Goal: Task Accomplishment & Management: Manage account settings

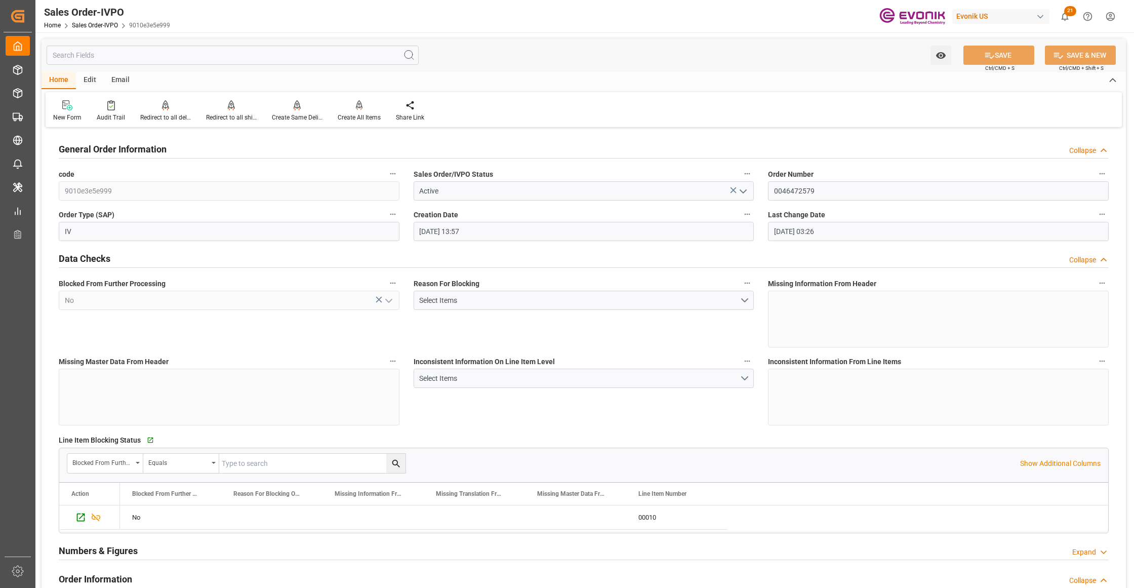
scroll to position [1125, 0]
type input "9010e3e5e999"
type input "Active"
type input "0046472579"
type input "IV"
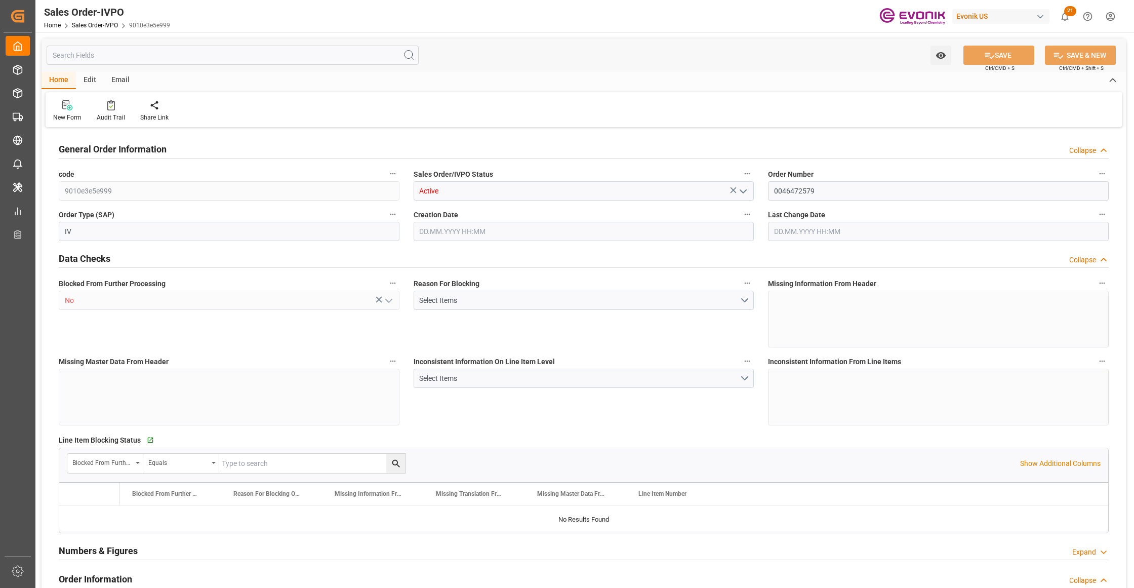
type input "No"
type input "P2P"
type input "45"
type input "FCL"
type input "0006"
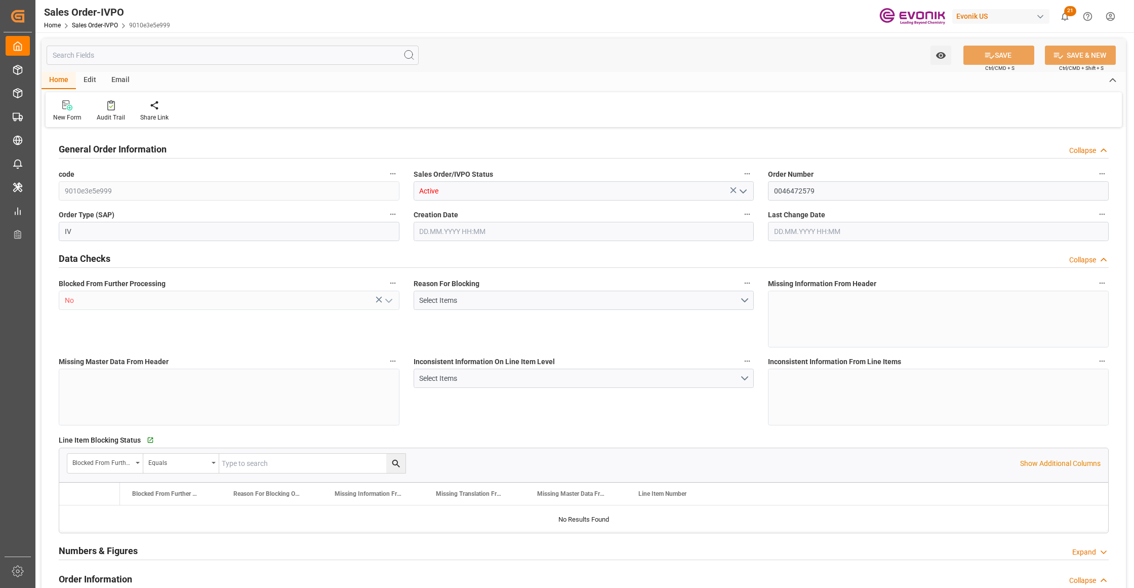
type input "20GP"
type textarea "No Tank Container"
type input "0046472579"
type input "24"
type input "SM AO Active Oxygens"
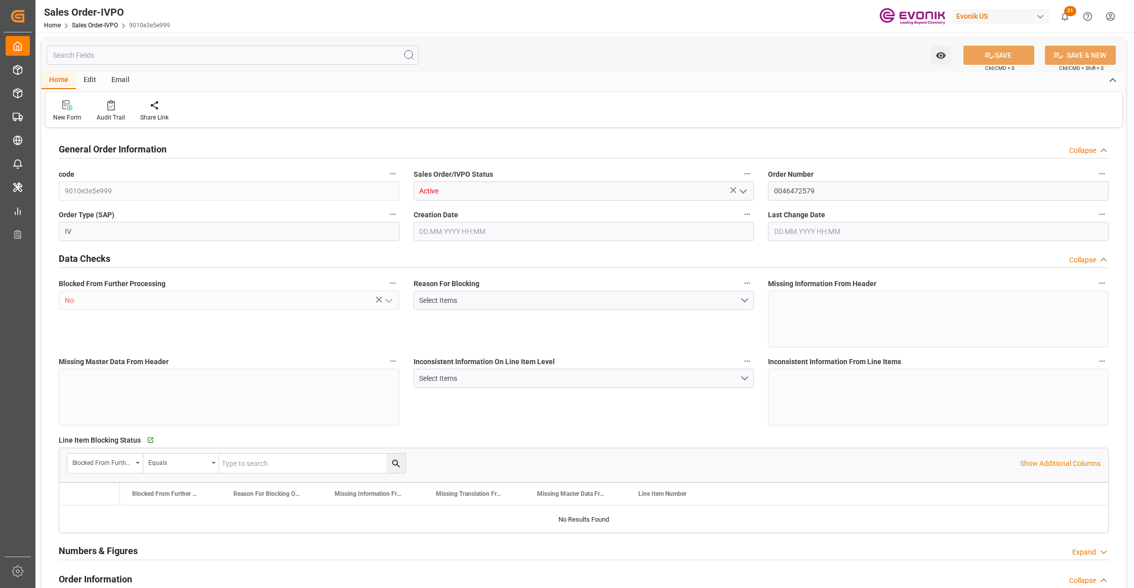
type input "Smart Materials"
type input "CIF"
type input "[PERSON_NAME] Port - [GEOGRAPHIC_DATA]"
type input "[PERSON_NAME]"
type textarea "Not required"
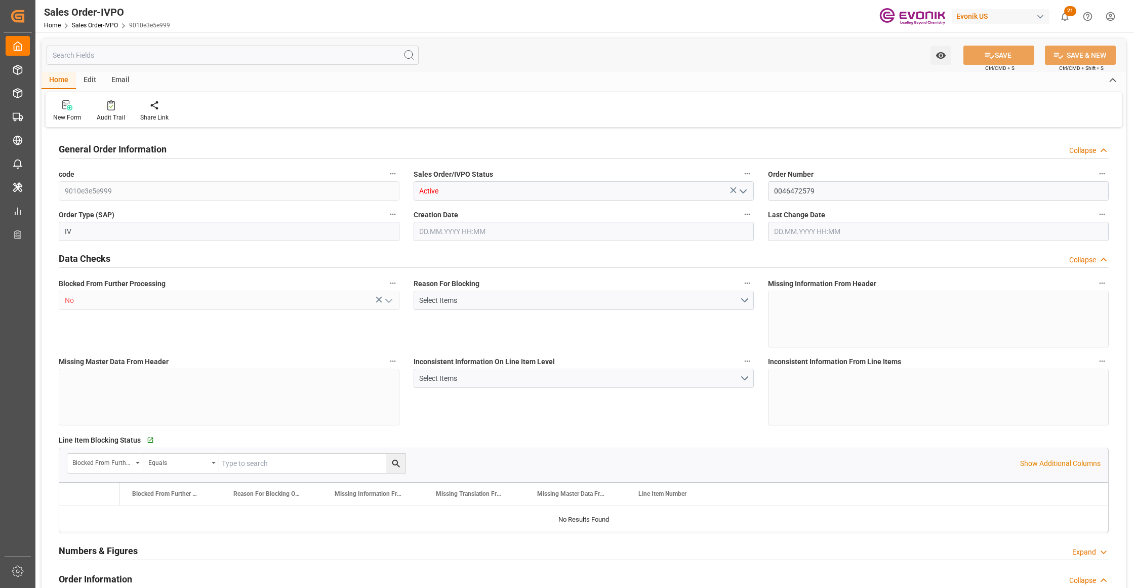
type textarea ""RESELLER" IMPORTER IDENTIFICATION NO.: None B/L INSTRUCTIONS: Original BOL rel…"
type textarea "None B/L INSTRUCTIONS: Original BOL released at destination. Please add the bel…"
type textarea "Original BOL released at destination. Please add the below statement to the B/L…"
type input "BR"
type input "Done"
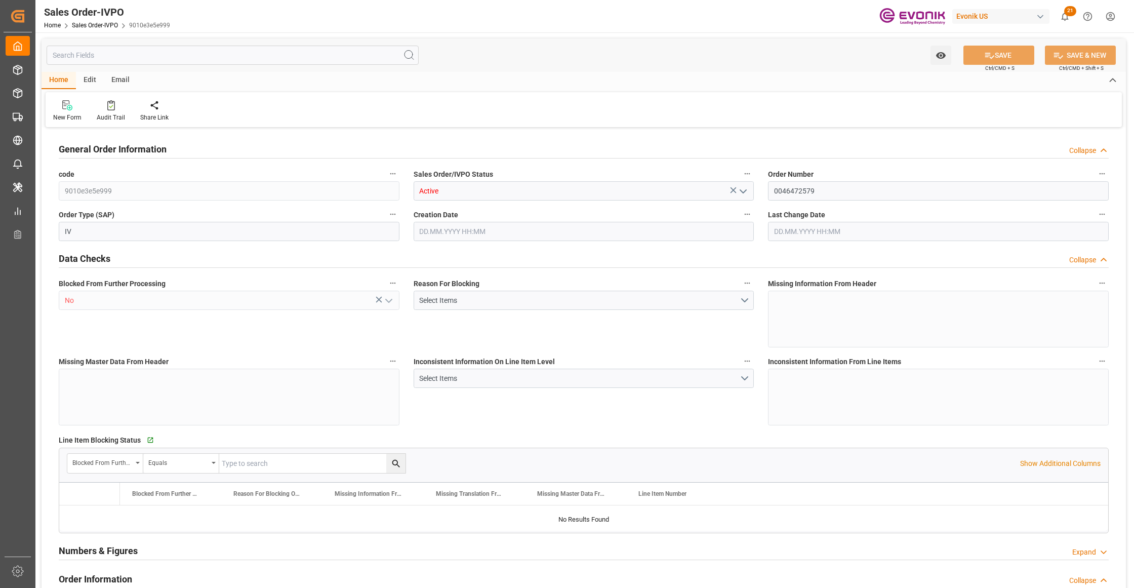
type input "Done"
type input "20GP"
type input "Done"
type input "BRSSZ"
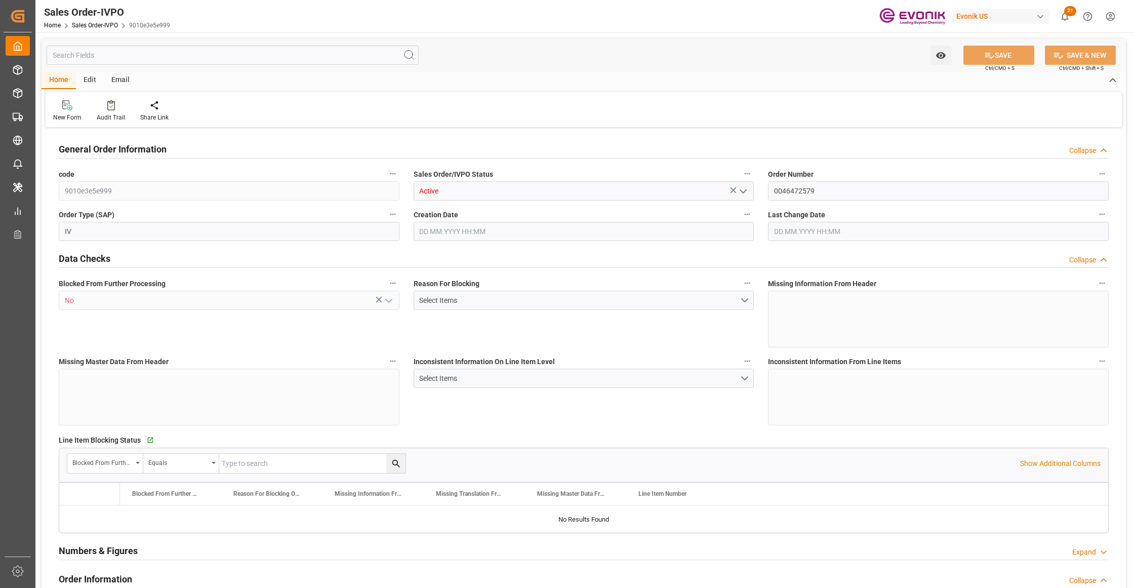
type input "0"
type input "1"
type input "2"
type input "1"
type input "19798"
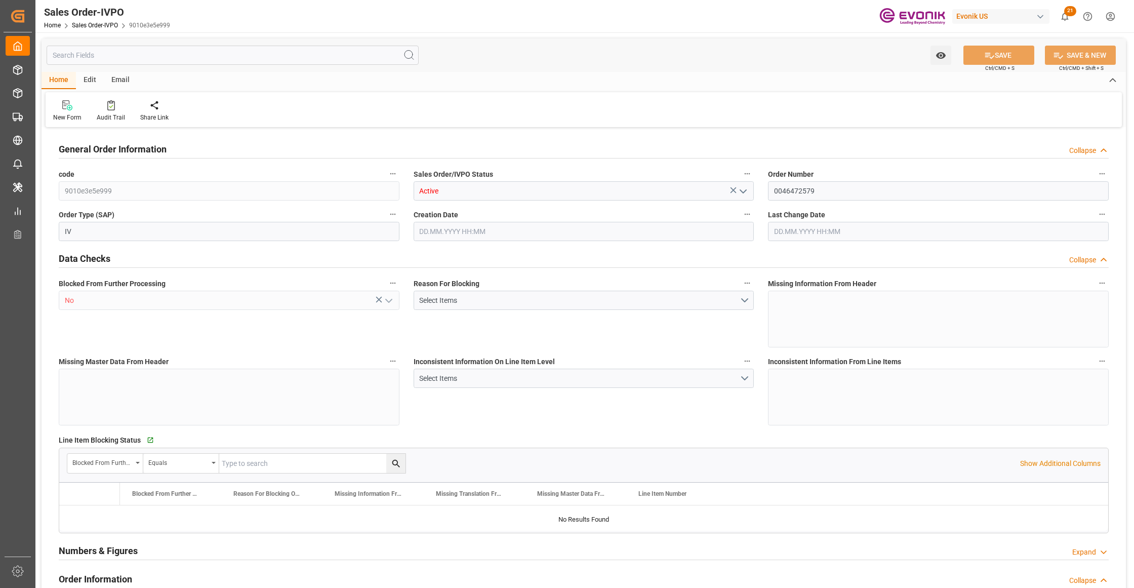
type input "17.86"
type input "17000"
type input "30"
type input "[DATE] 13:57"
type input "[DATE] 03:26"
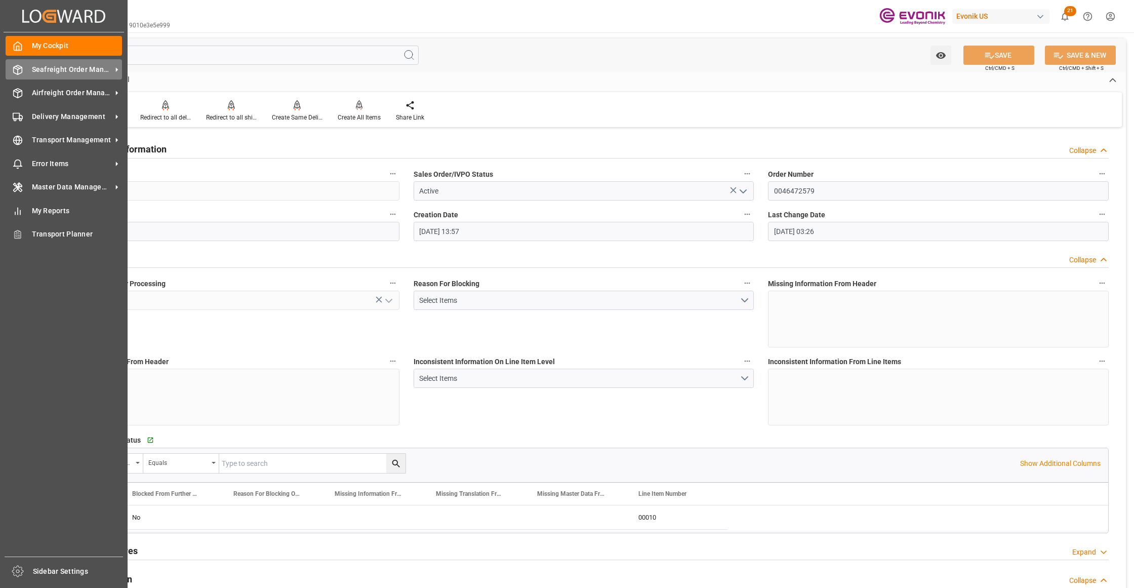
click at [48, 68] on span "Seafreight Order Management" at bounding box center [72, 69] width 80 height 11
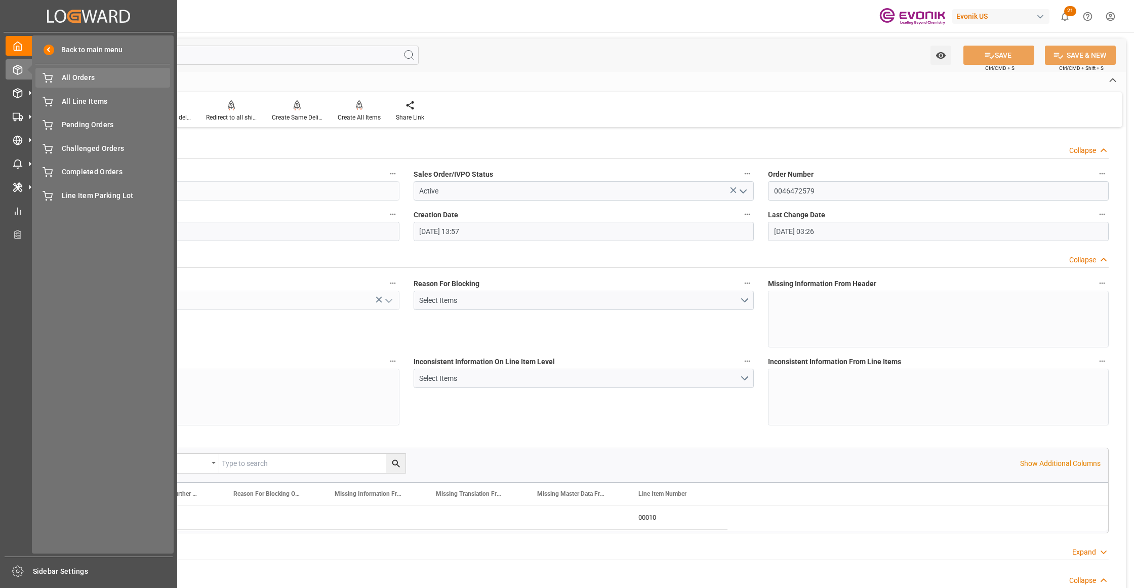
click at [70, 76] on span "All Orders" at bounding box center [116, 77] width 109 height 11
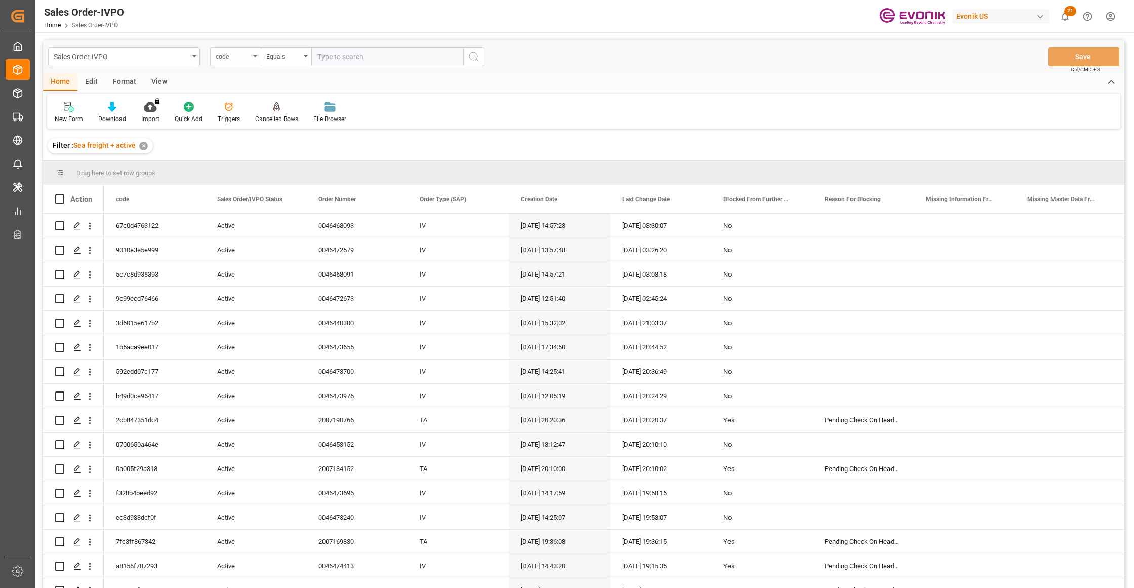
click at [245, 59] on div "code" at bounding box center [233, 56] width 34 height 12
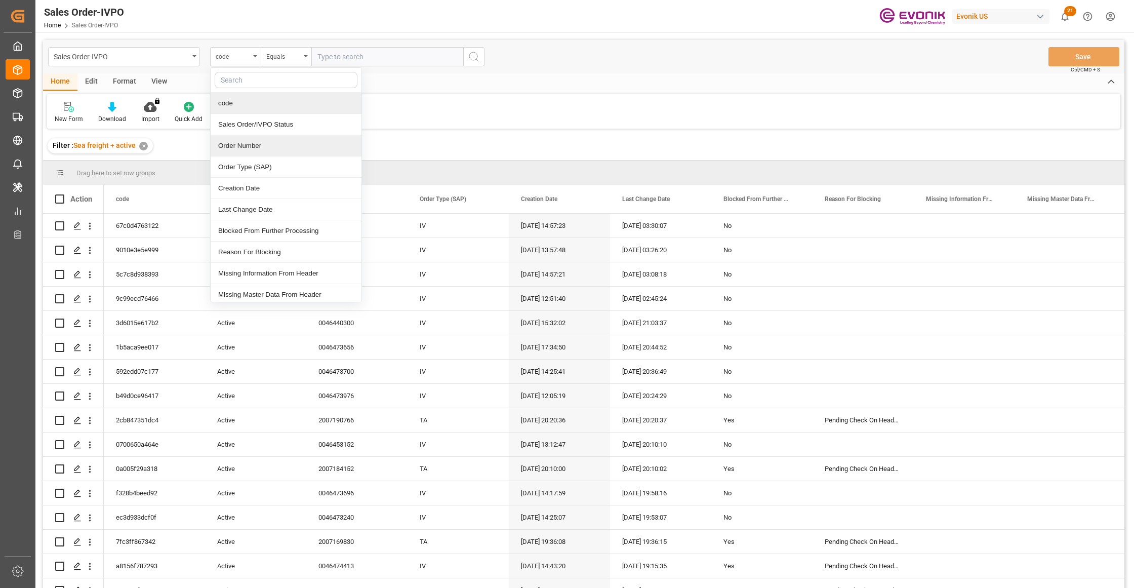
click at [268, 150] on div "Order Number" at bounding box center [286, 145] width 151 height 21
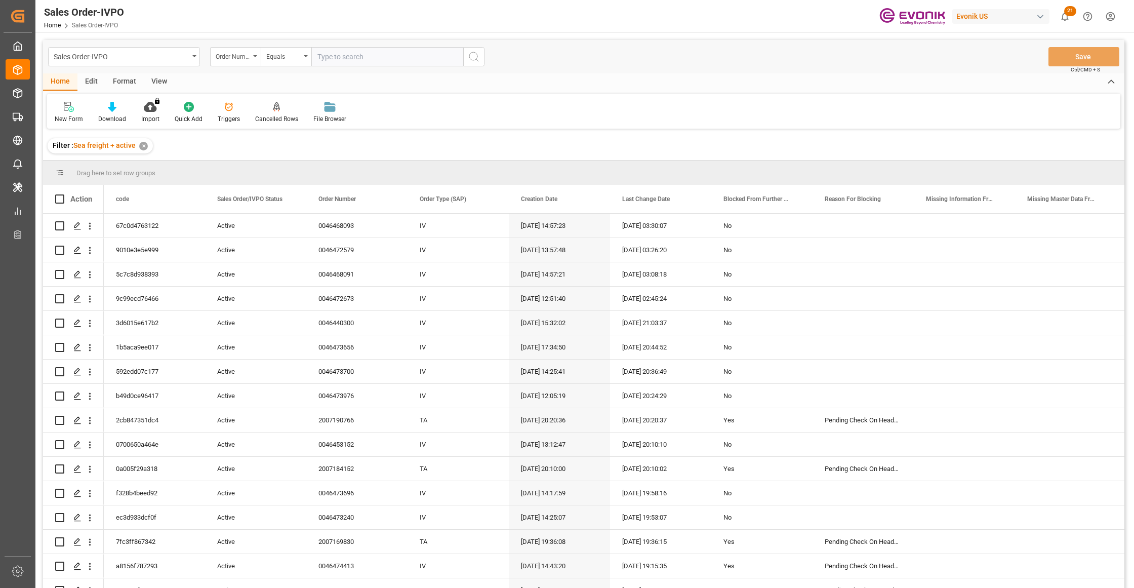
click at [350, 57] on input "text" at bounding box center [387, 56] width 152 height 19
paste input "46474375"
type input "046474375"
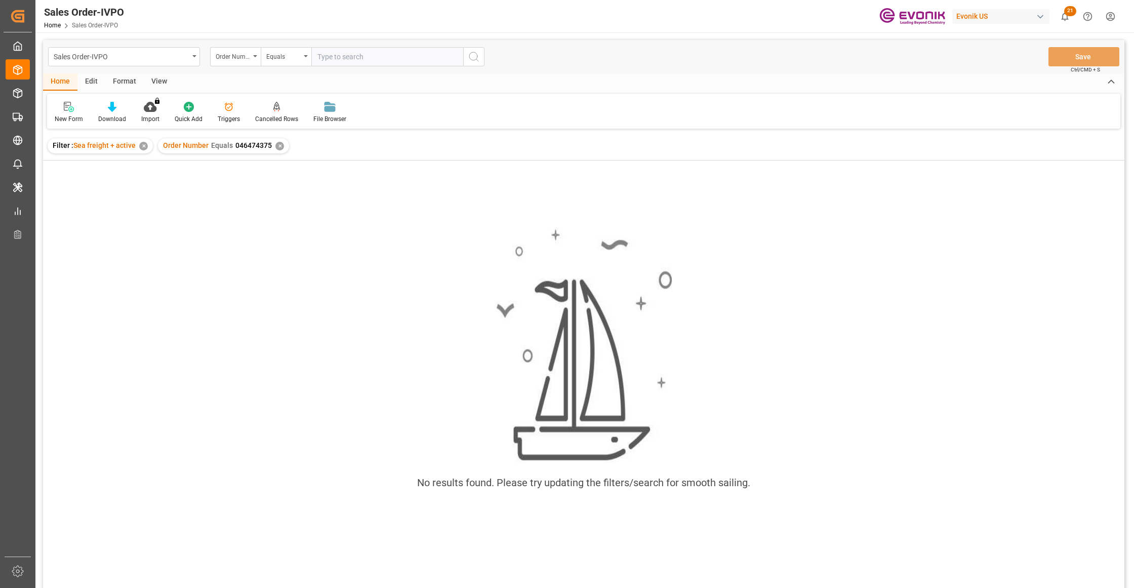
click at [275, 144] on div "✕" at bounding box center [279, 146] width 9 height 9
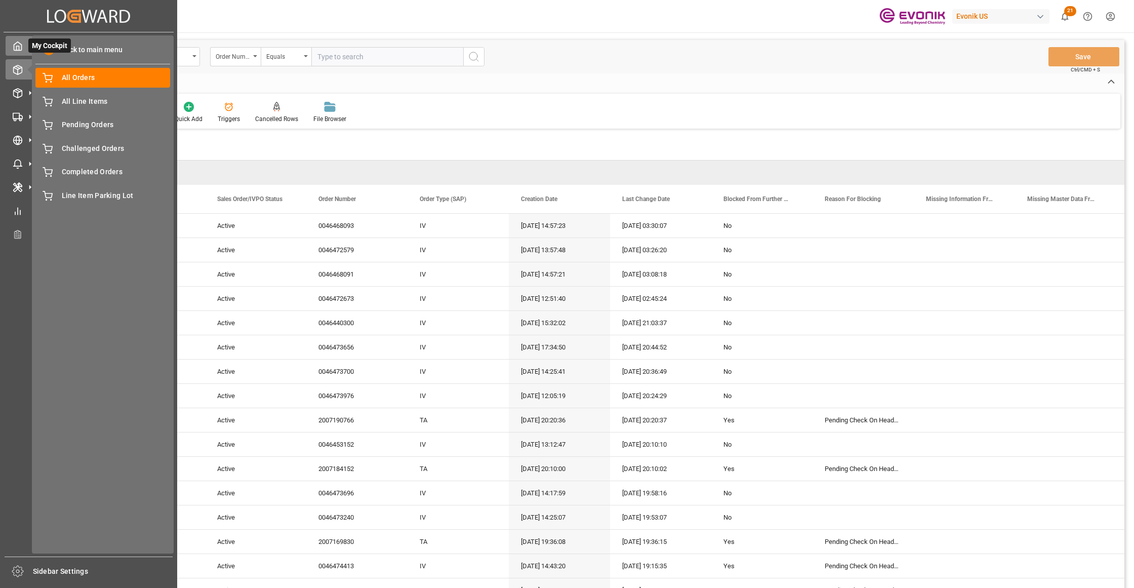
click at [19, 44] on icon at bounding box center [18, 46] width 10 height 10
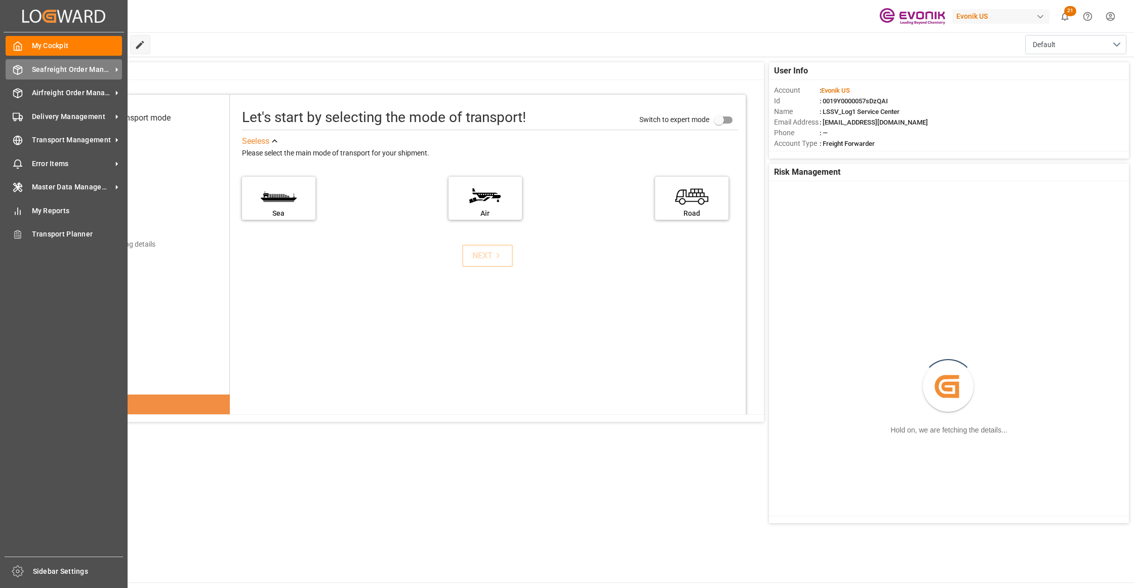
click at [29, 70] on div "Seafreight Order Management Seafreight Order Management" at bounding box center [64, 69] width 116 height 20
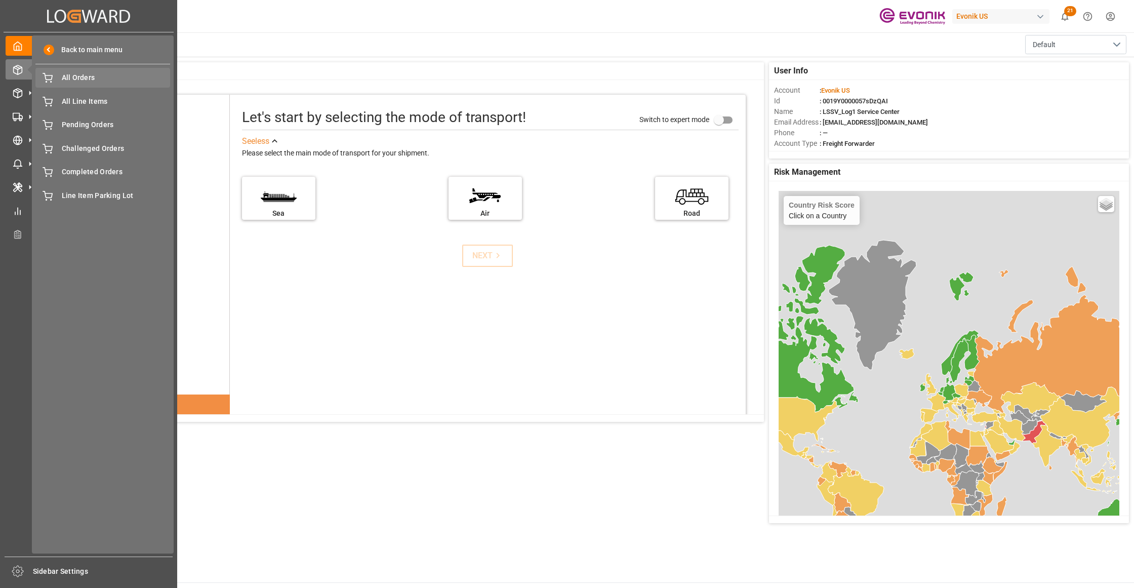
click at [108, 79] on span "All Orders" at bounding box center [116, 77] width 109 height 11
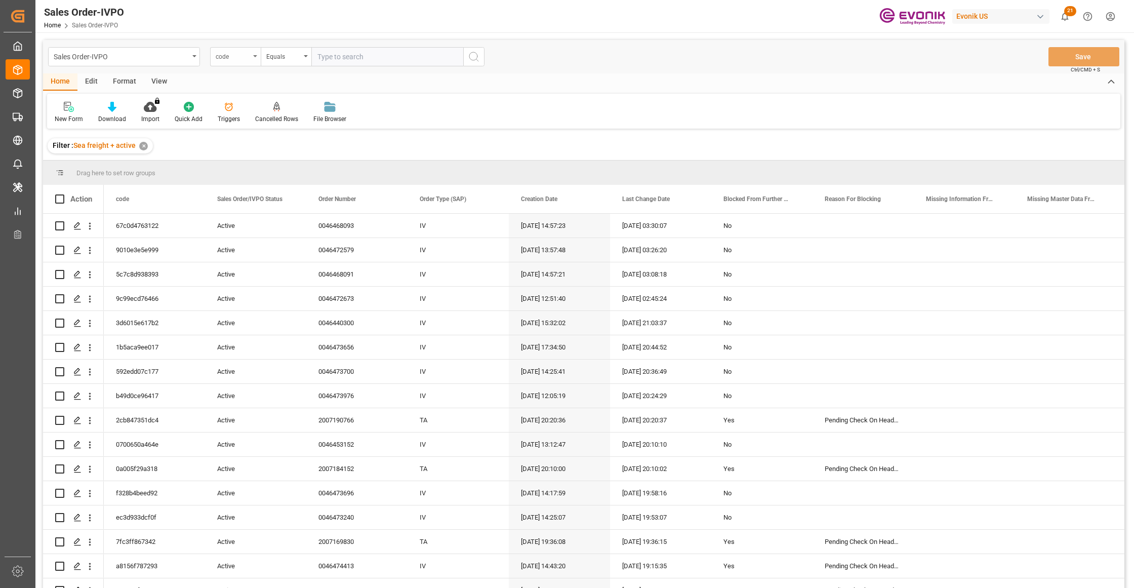
click at [247, 62] on div "code" at bounding box center [235, 56] width 51 height 19
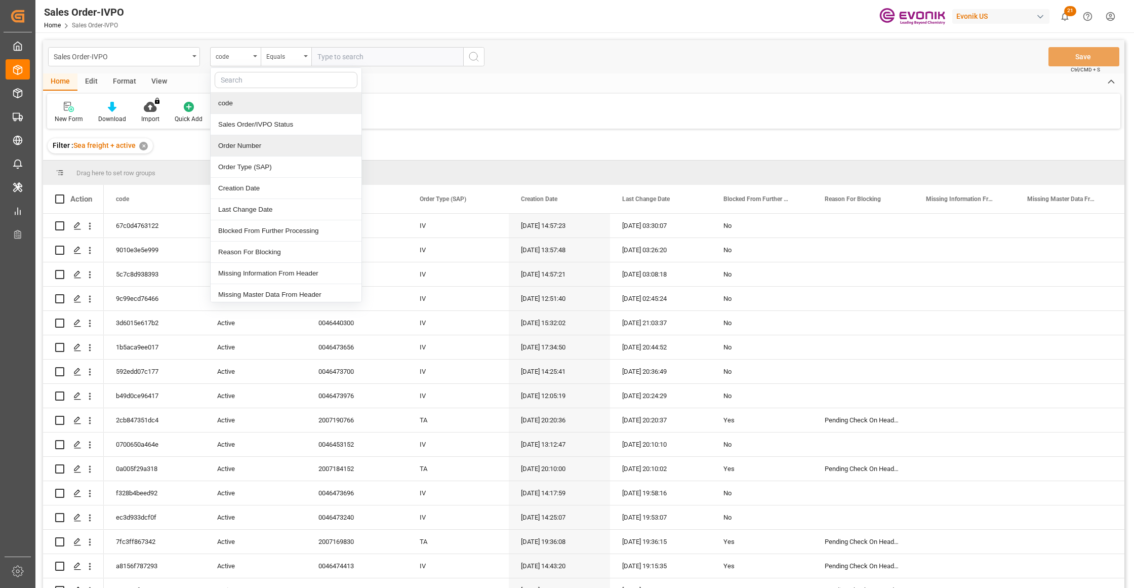
click at [252, 147] on div "Order Number" at bounding box center [286, 145] width 151 height 21
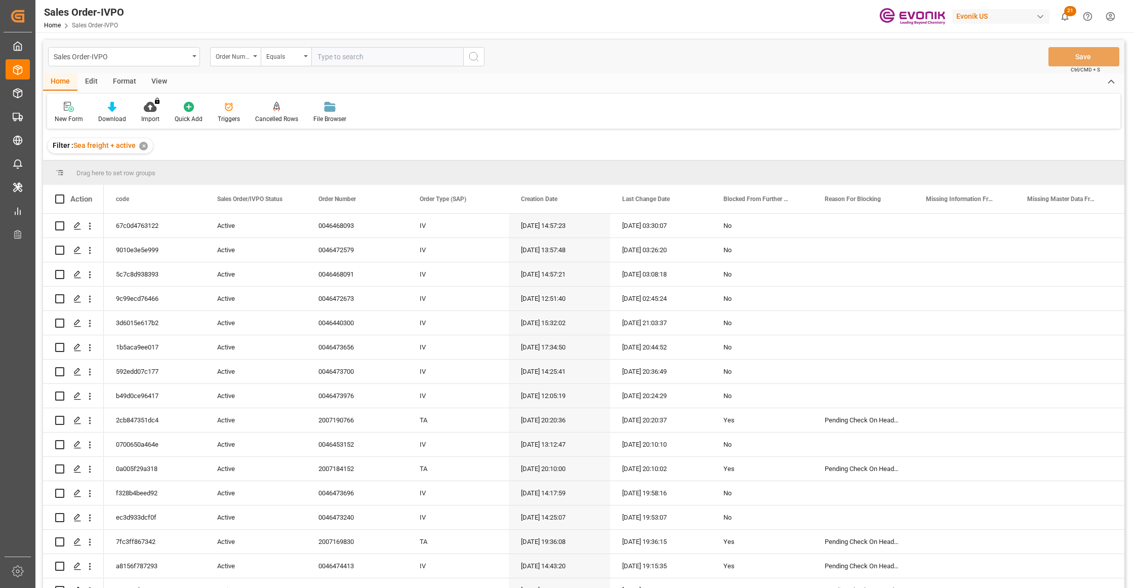
click at [347, 54] on input "text" at bounding box center [387, 56] width 152 height 19
paste input "46474375"
type input "0046474375"
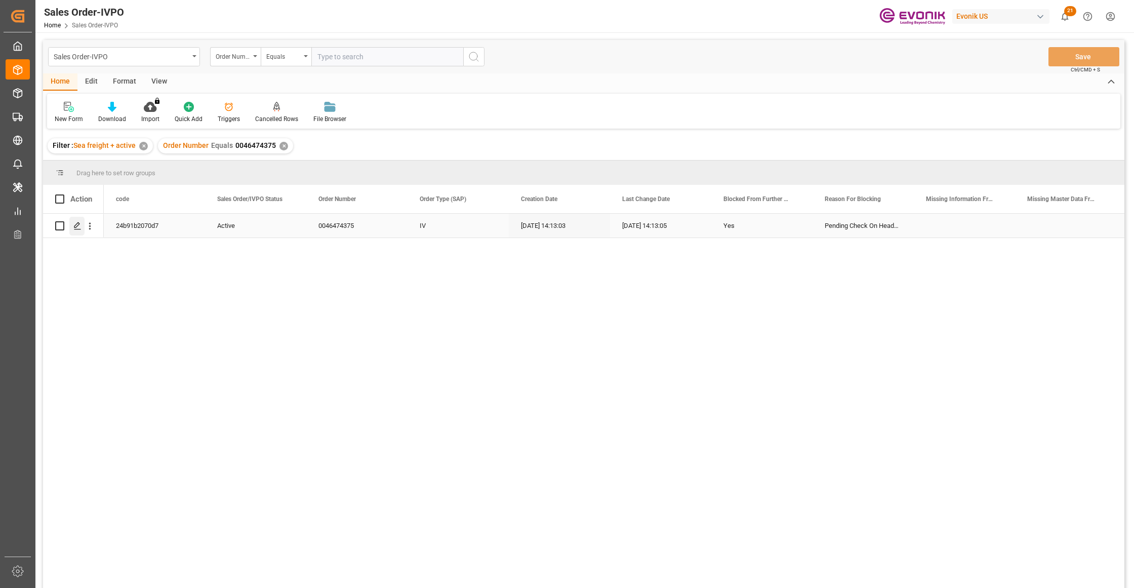
click at [76, 229] on icon "Press SPACE to select this row." at bounding box center [77, 226] width 8 height 8
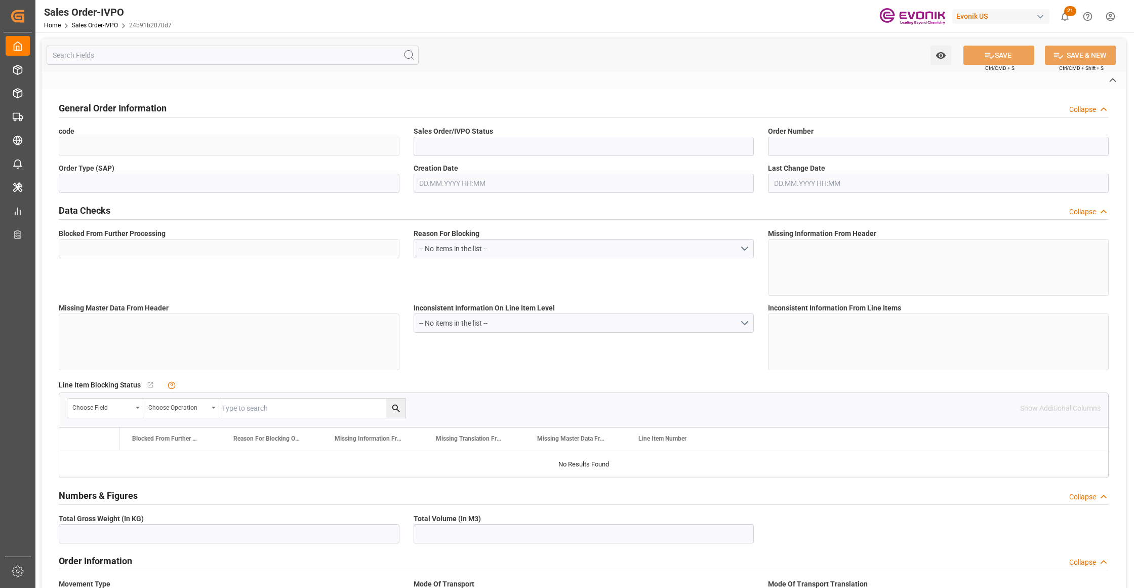
type input "24b91b2070d7"
type input "Active"
type input "0046474375"
type input "IV"
type input "Yes"
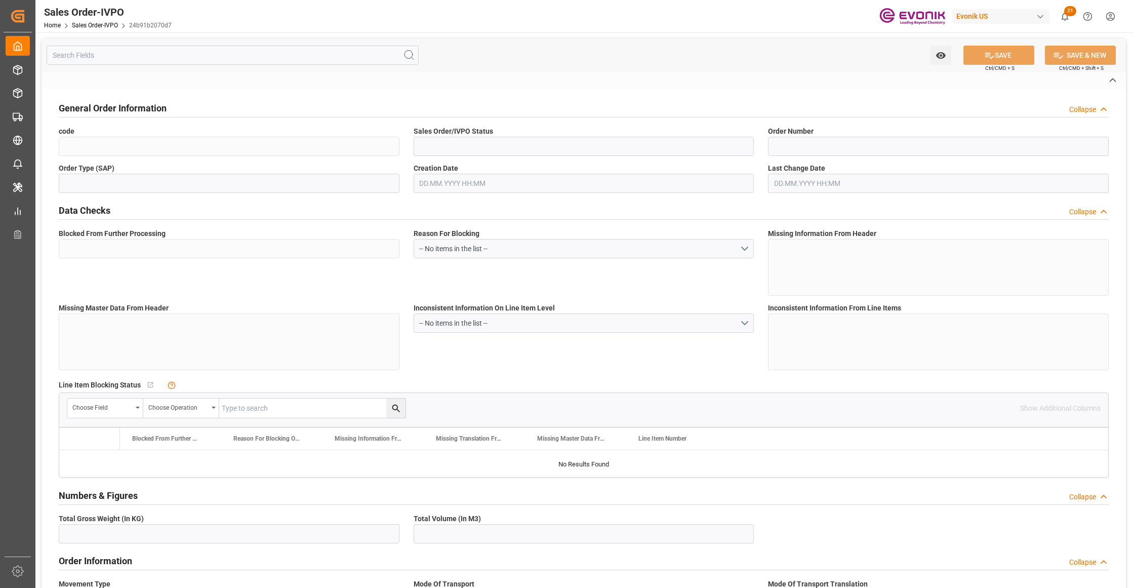
type input "P2P"
type input "45"
type input "FCL"
type input "0006"
type input "20GP"
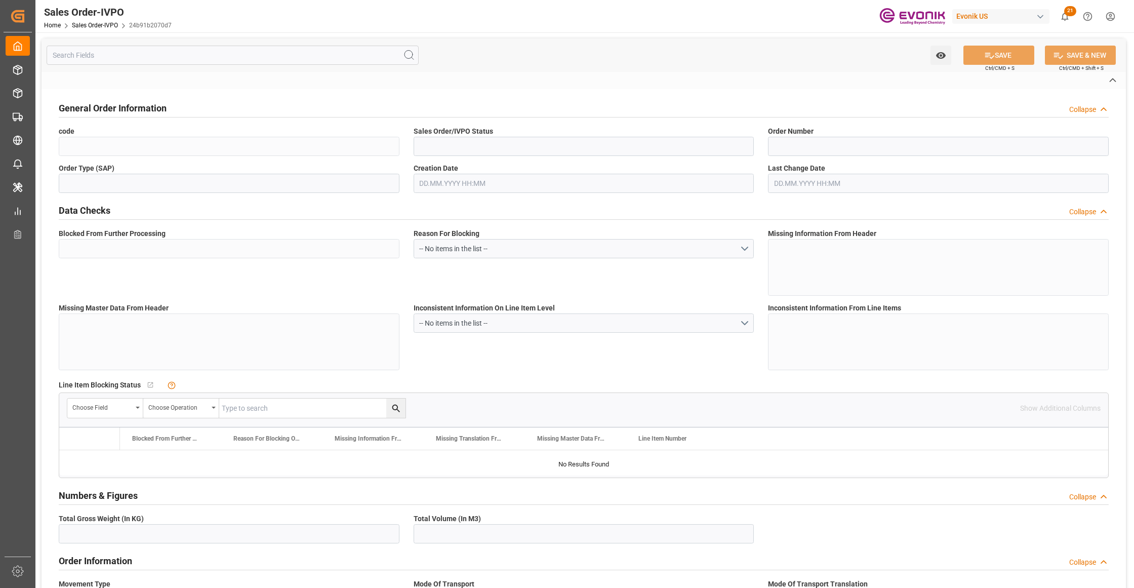
type textarea "No Tank Container"
type input "0046474375"
type input "OU"
type input "SP OU Comfort&Insul."
type input "Specialty Additives"
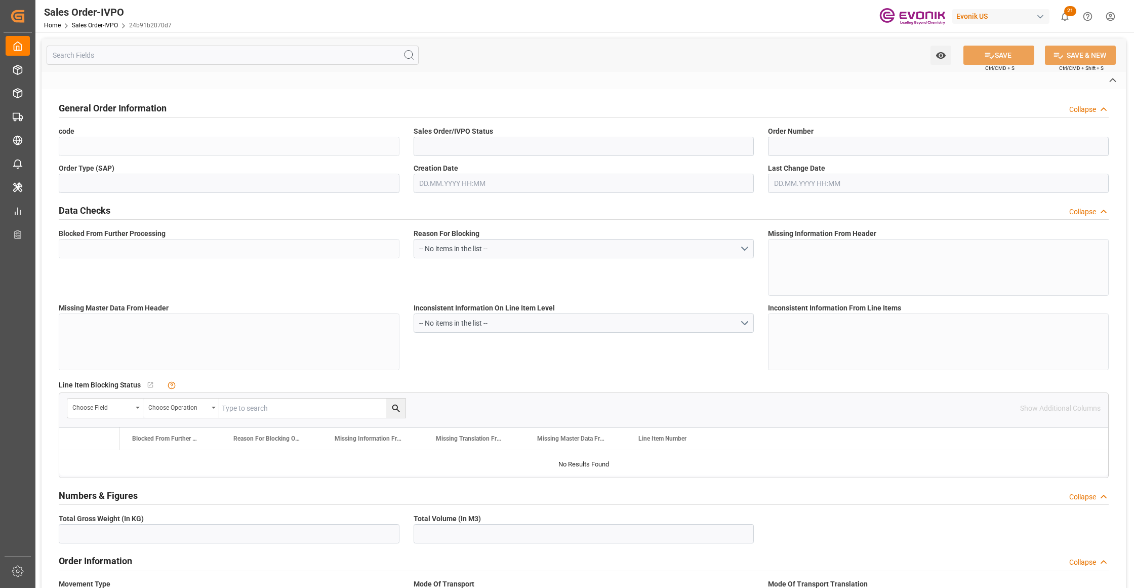
type input "CIF"
type input "Antwerp"
type textarea "Not required"
type textarea "Definition: The importer number (requested on Customs and Border Protection (CB…"
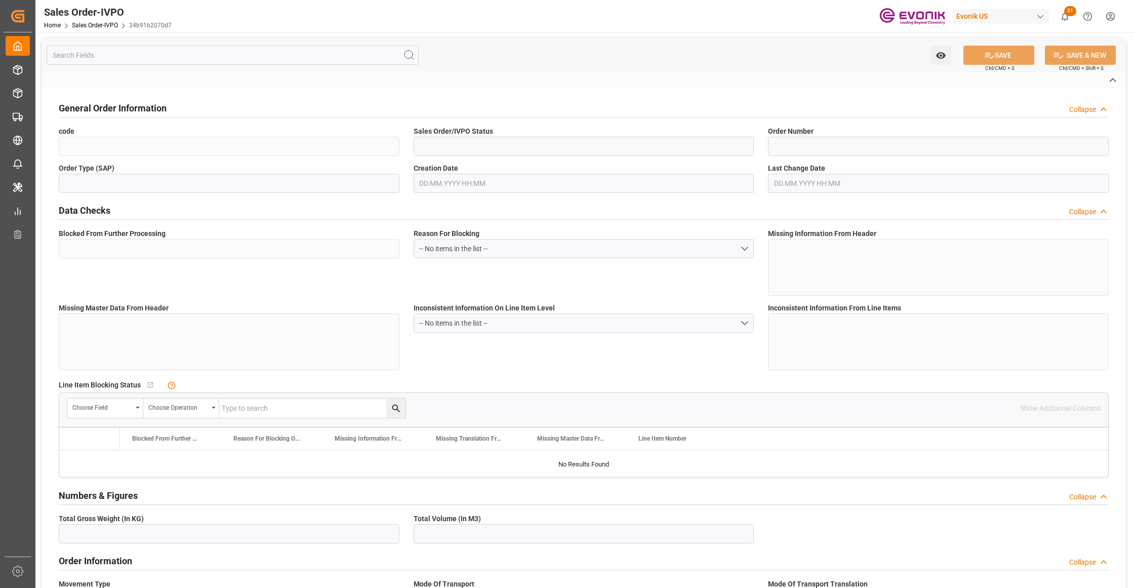
type input "DE"
type input "Pending"
type input "20GP"
type input "Pending"
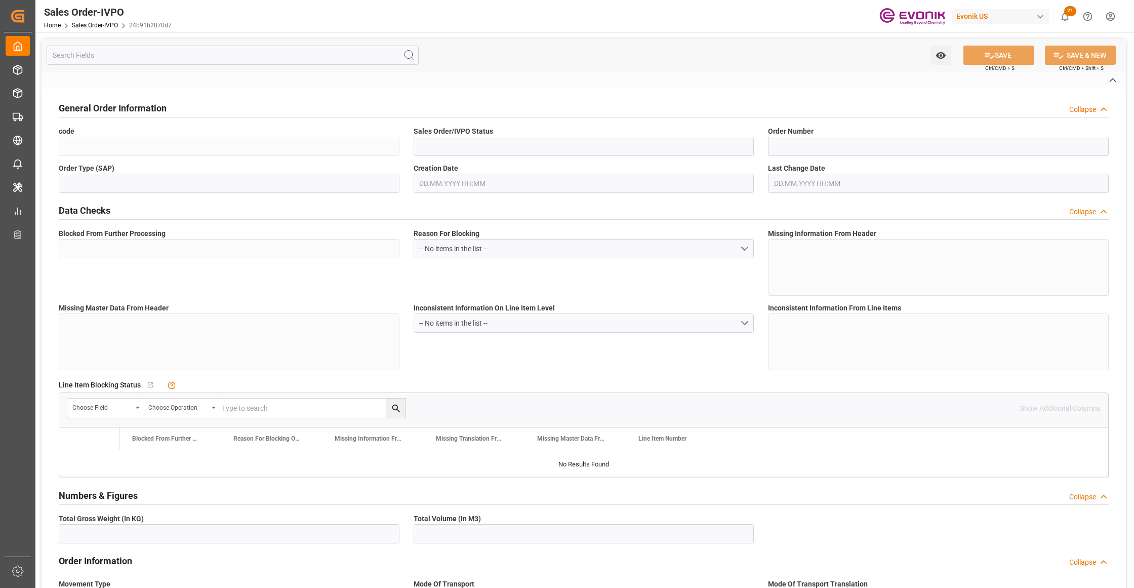
type input "Pending"
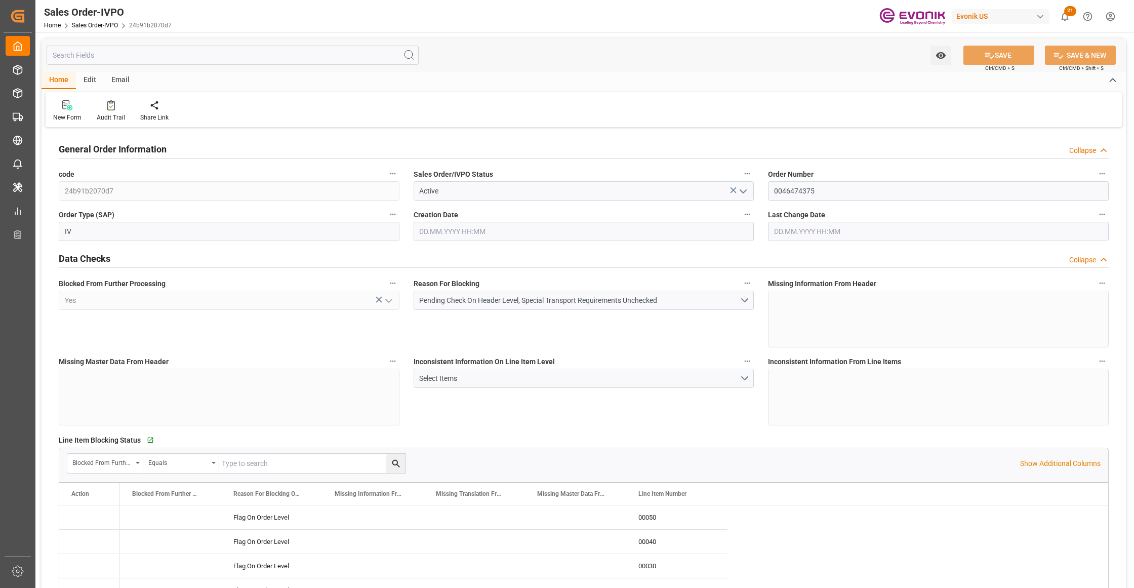
type input "BEANR"
type input "0"
type input "1"
type input "16072"
type input "22.09.2025 14:13"
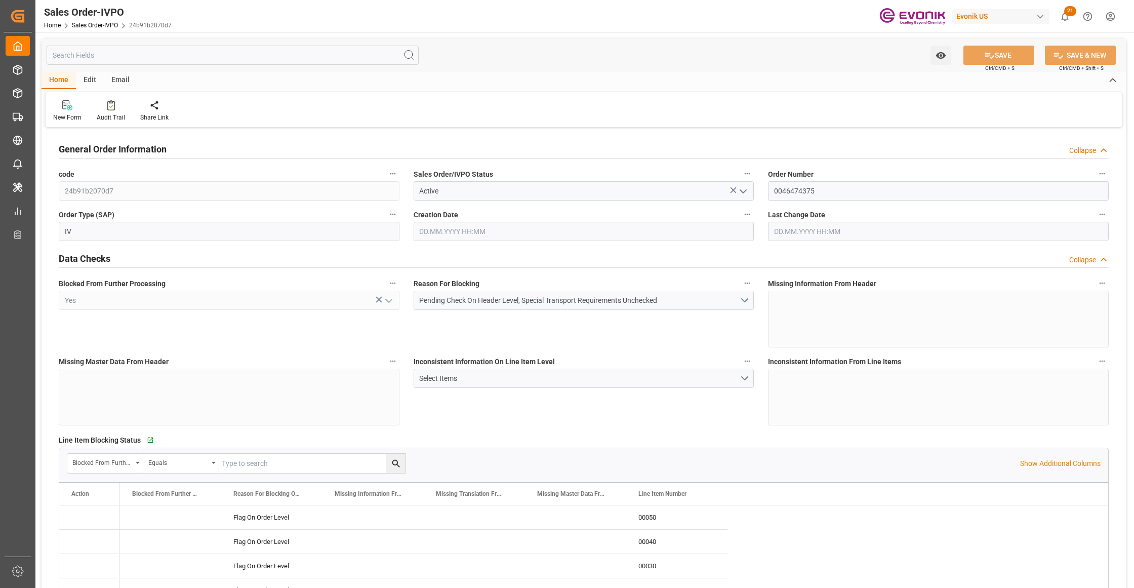
type input "22.09.2025 14:13"
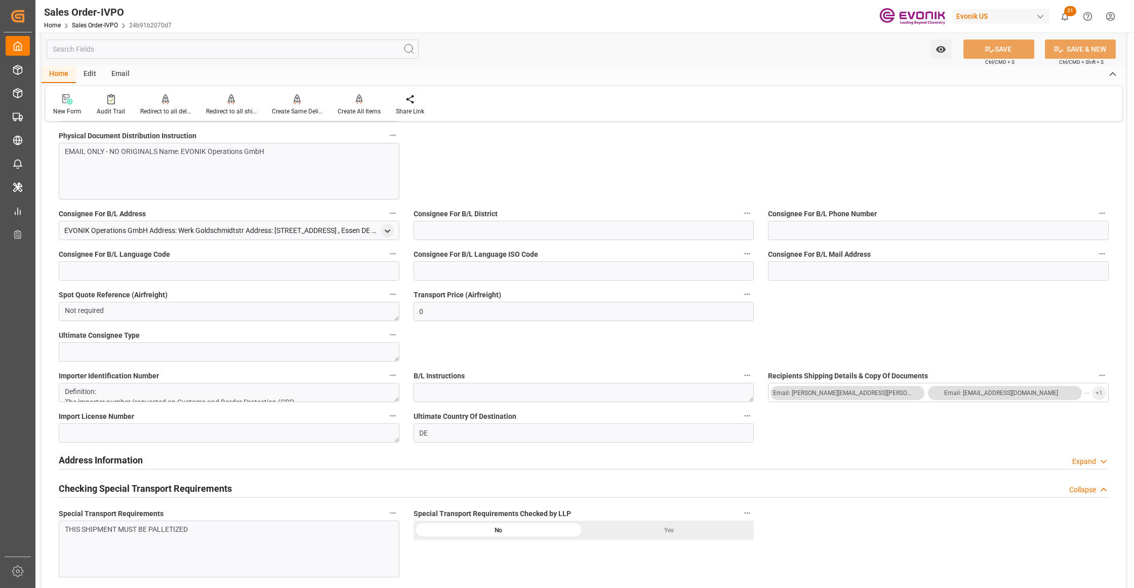
scroll to position [675, 0]
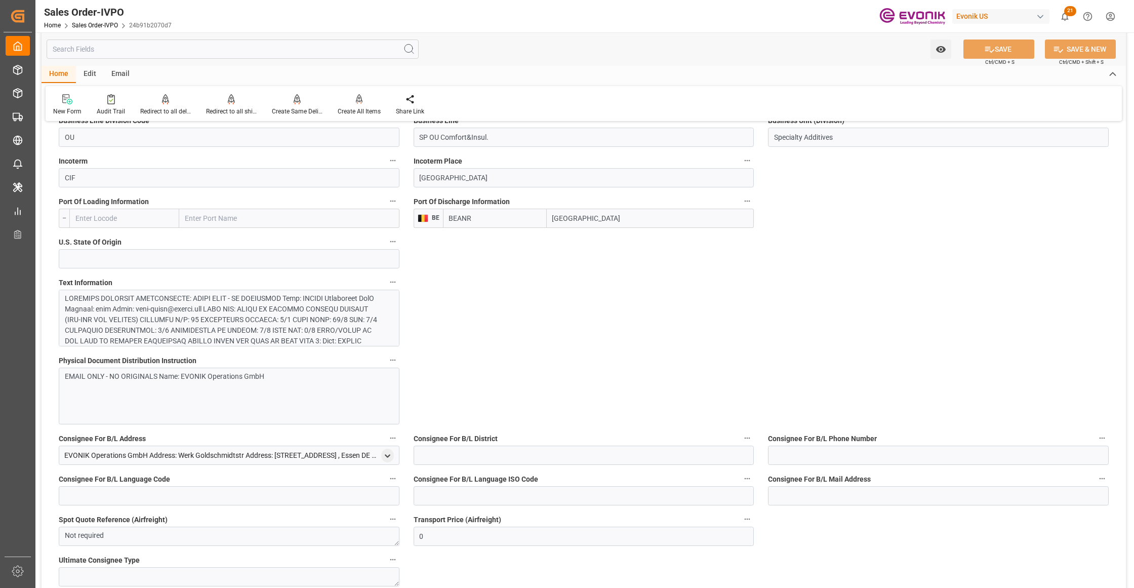
click at [248, 324] on div at bounding box center [224, 394] width 319 height 202
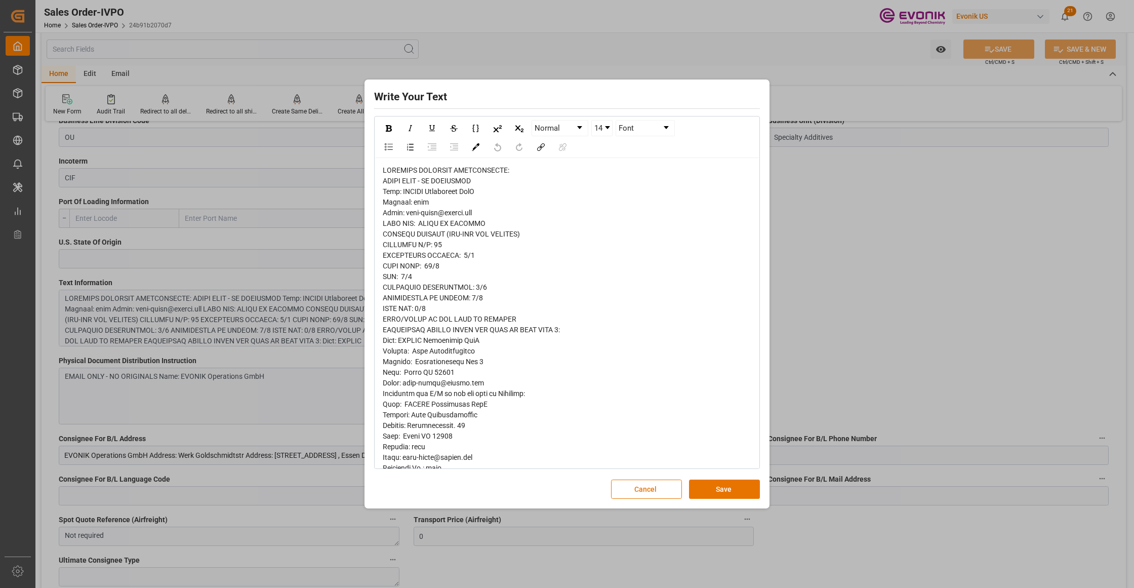
click at [378, 186] on div "rdw-wrapper" at bounding box center [567, 478] width 384 height 641
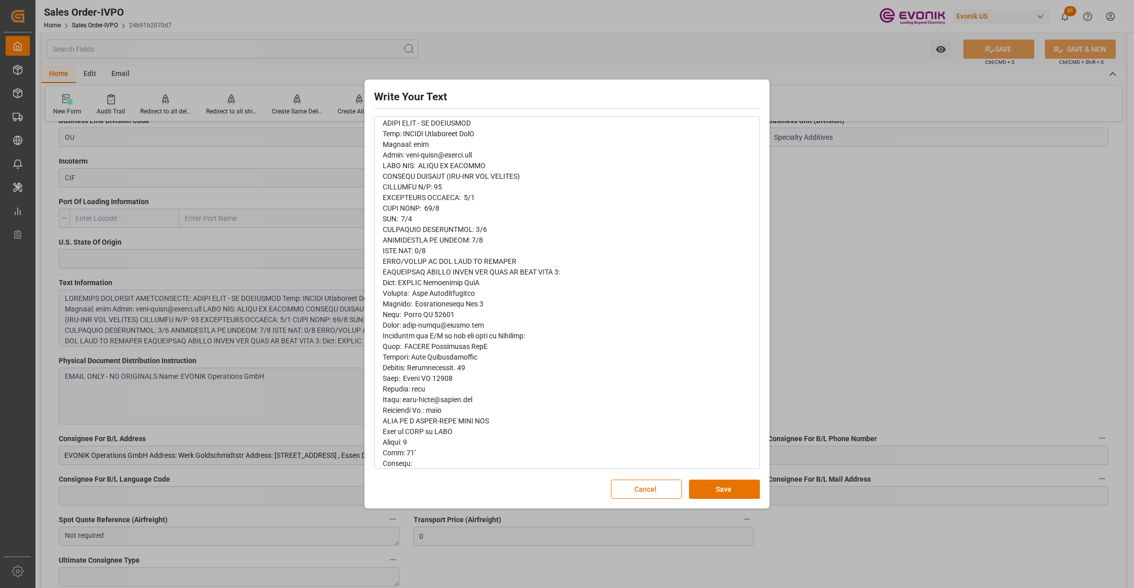
scroll to position [69, 0]
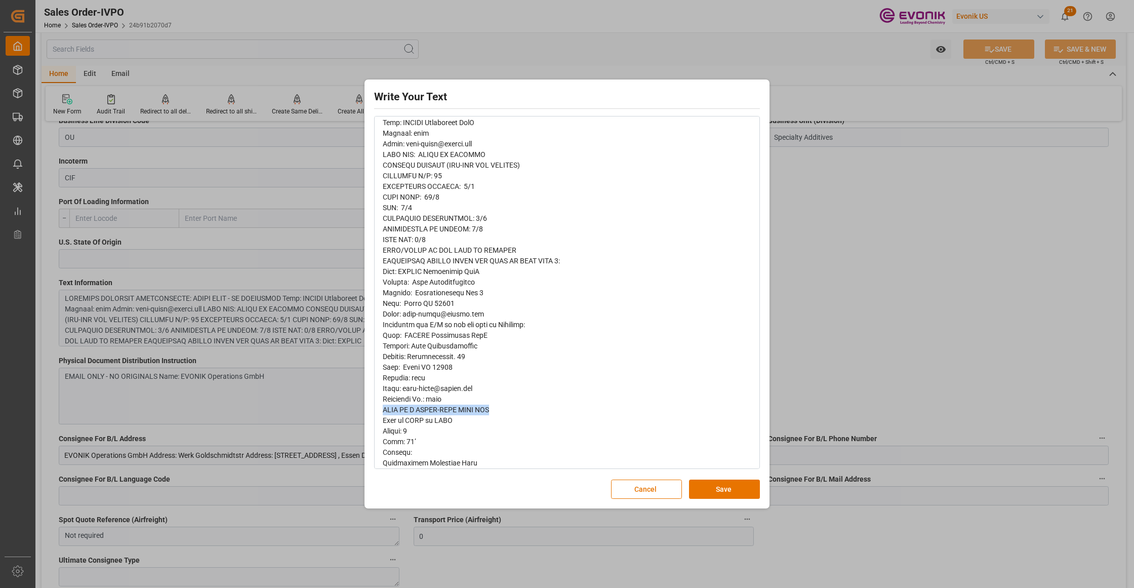
drag, startPoint x: 456, startPoint y: 412, endPoint x: 377, endPoint y: 409, distance: 78.5
click at [377, 409] on div "rdw-wrapper" at bounding box center [567, 409] width 384 height 641
copy span "THIS IS A CROSS-DOCK WITH ICL"
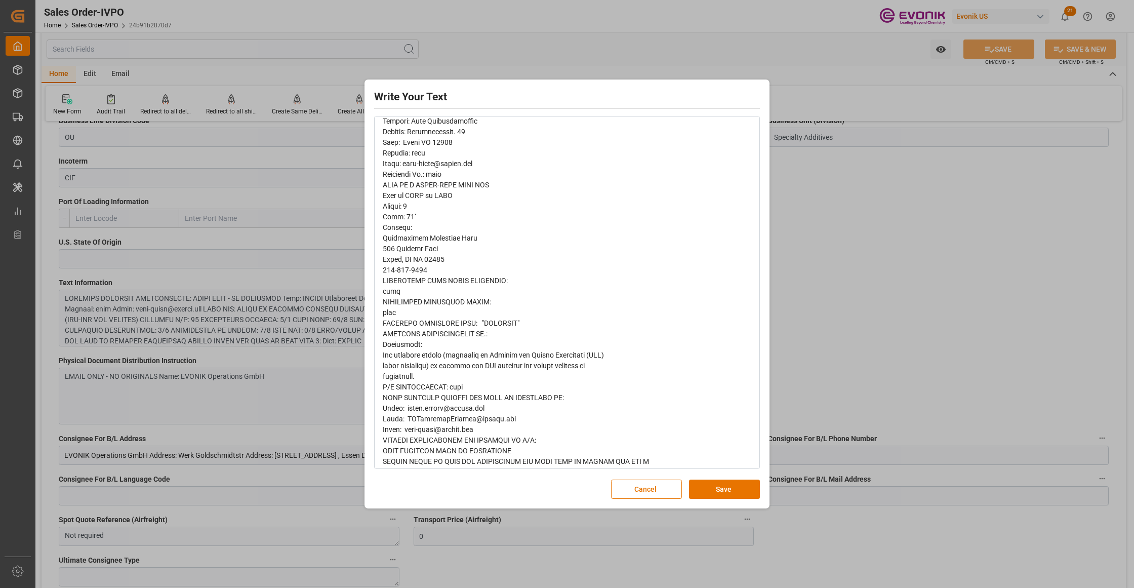
click at [407, 205] on span "rdw-editor" at bounding box center [516, 184] width 266 height 625
click at [405, 220] on span "rdw-editor" at bounding box center [516, 184] width 266 height 625
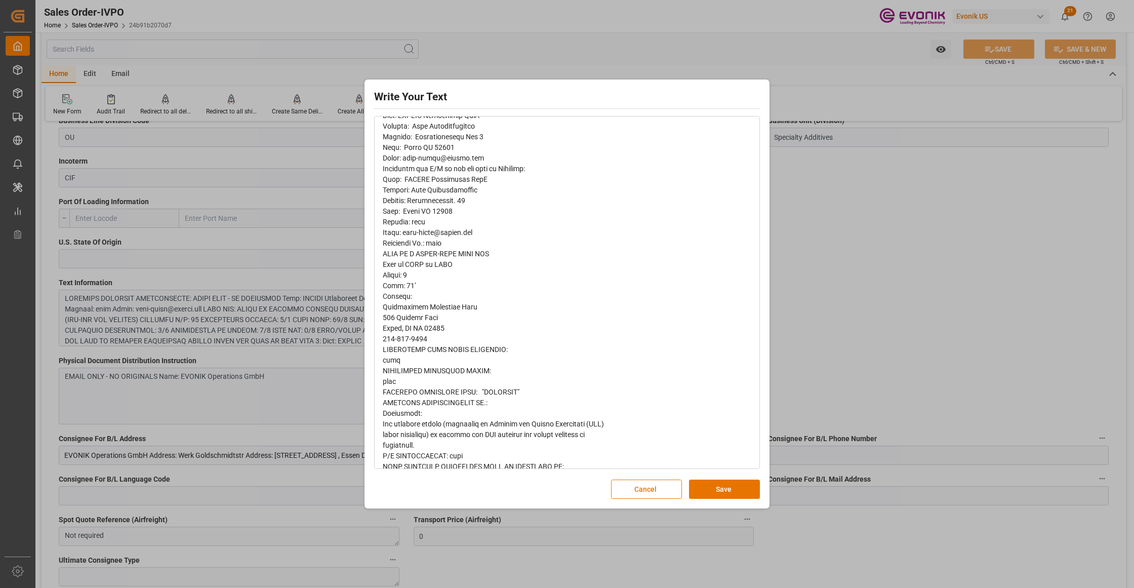
scroll to position [332, 0]
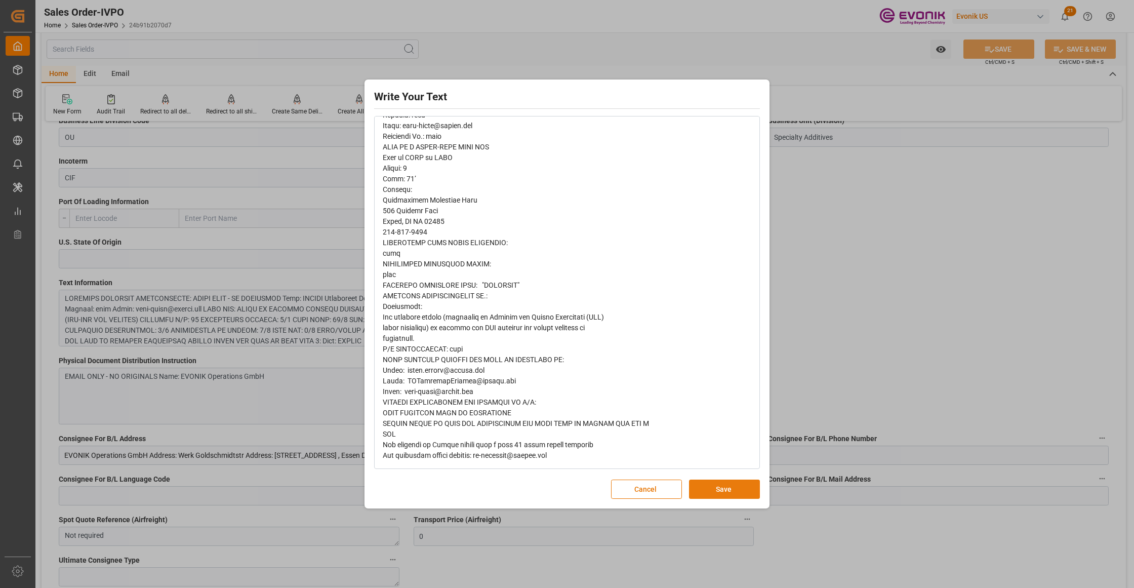
click at [727, 490] on button "Save" at bounding box center [724, 488] width 71 height 19
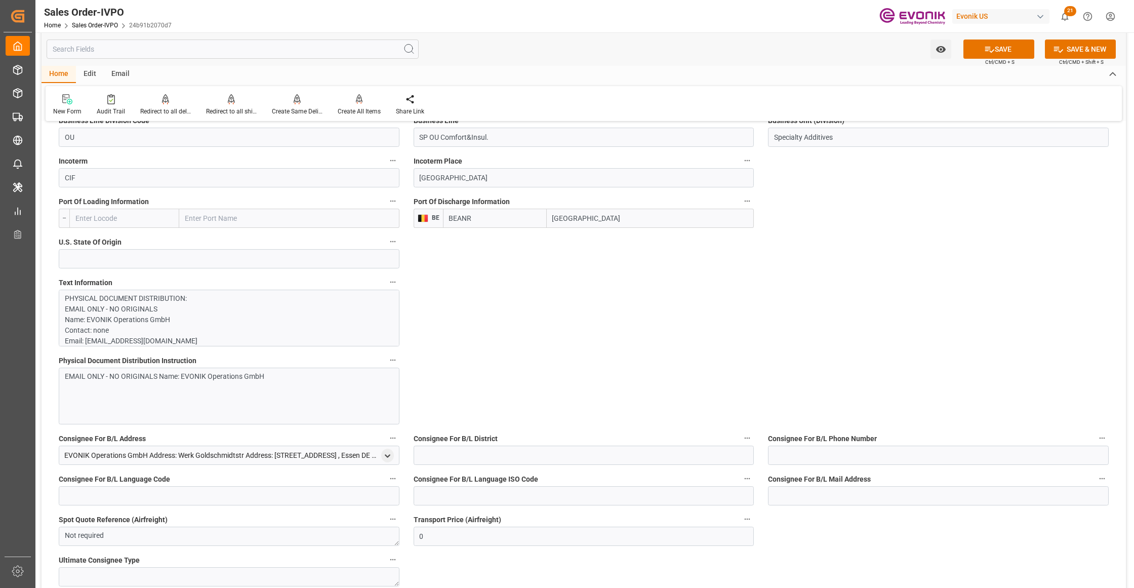
click at [265, 406] on div "EMAIL ONLY - NO ORIGINALS Name: EVONIK Operations GmbH" at bounding box center [229, 395] width 341 height 57
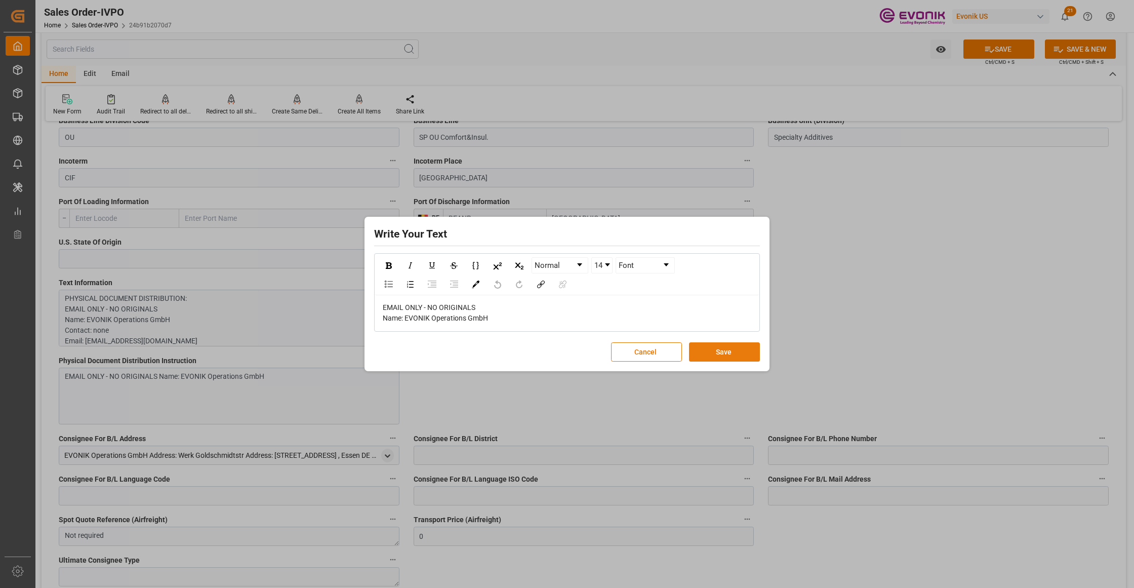
click at [725, 347] on button "Save" at bounding box center [724, 351] width 71 height 19
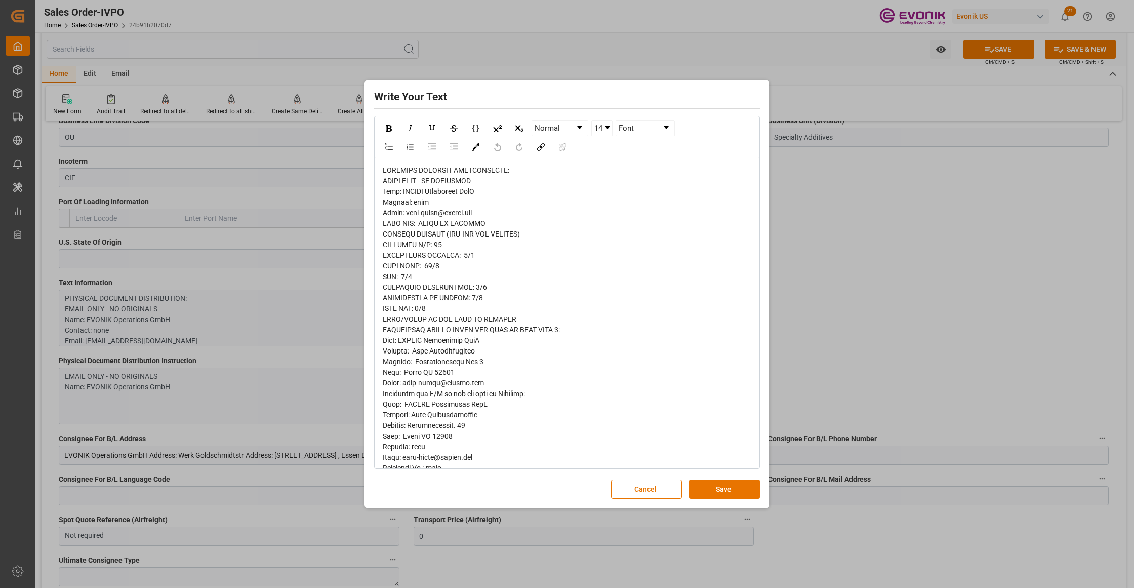
click at [378, 336] on div "rdw-wrapper" at bounding box center [567, 478] width 384 height 641
click at [391, 370] on span "rdw-editor" at bounding box center [516, 478] width 266 height 625
click at [393, 373] on span "rdw-editor" at bounding box center [516, 478] width 266 height 625
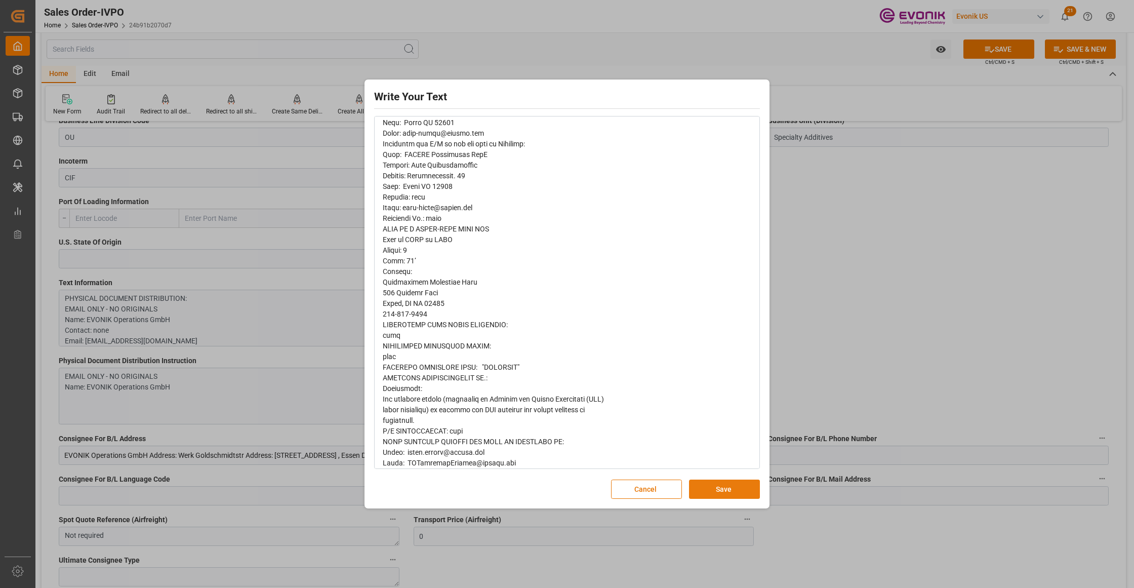
scroll to position [324, 0]
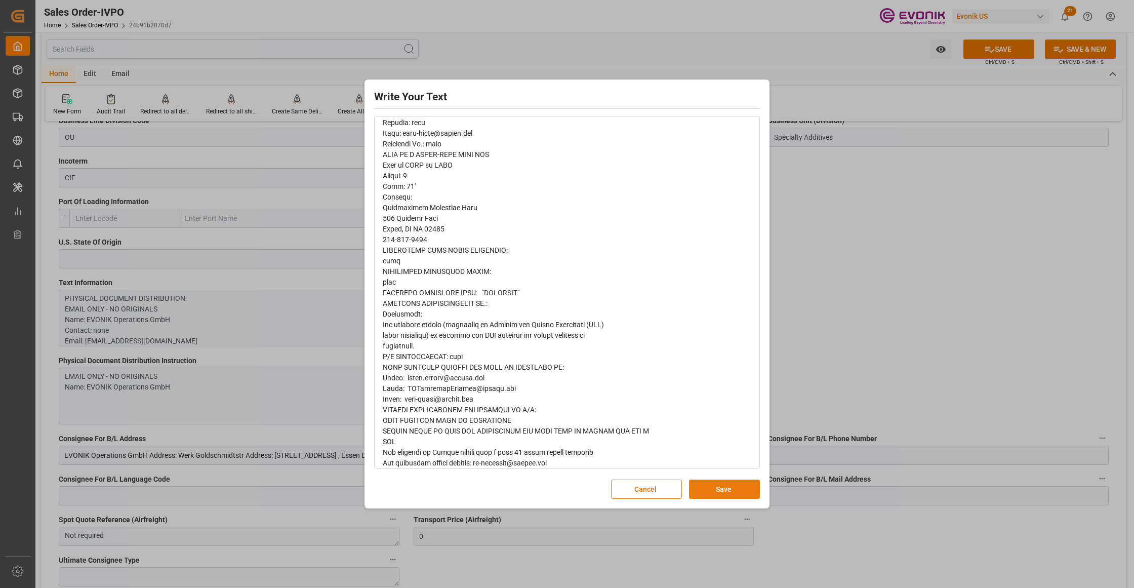
drag, startPoint x: 707, startPoint y: 491, endPoint x: 661, endPoint y: 490, distance: 46.6
click at [707, 491] on button "Save" at bounding box center [724, 488] width 71 height 19
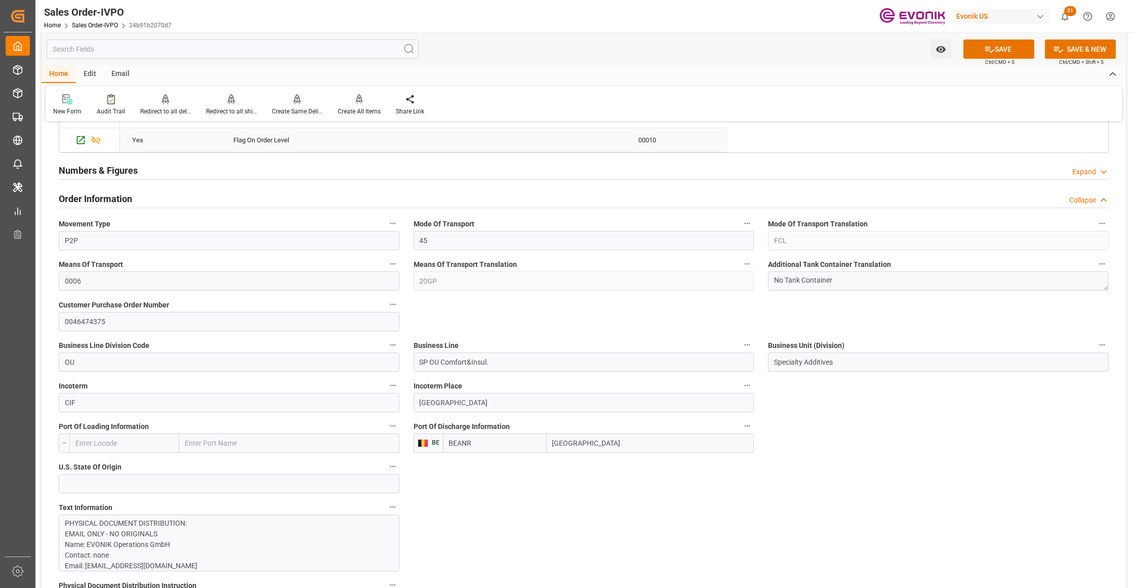
scroll to position [675, 0]
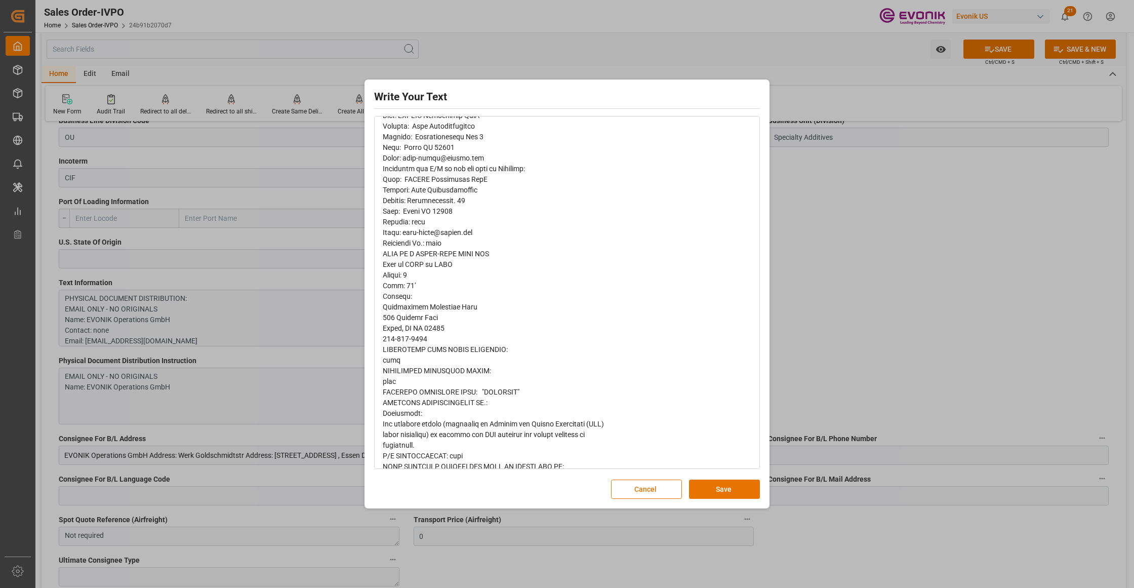
scroll to position [332, 0]
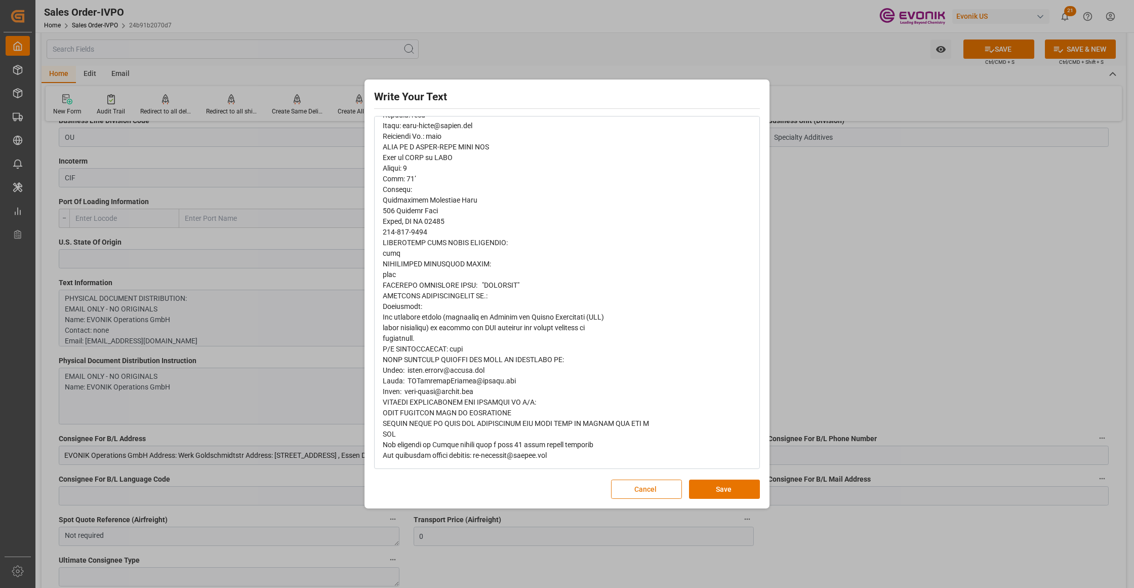
click at [644, 490] on button "Cancel" at bounding box center [646, 488] width 71 height 19
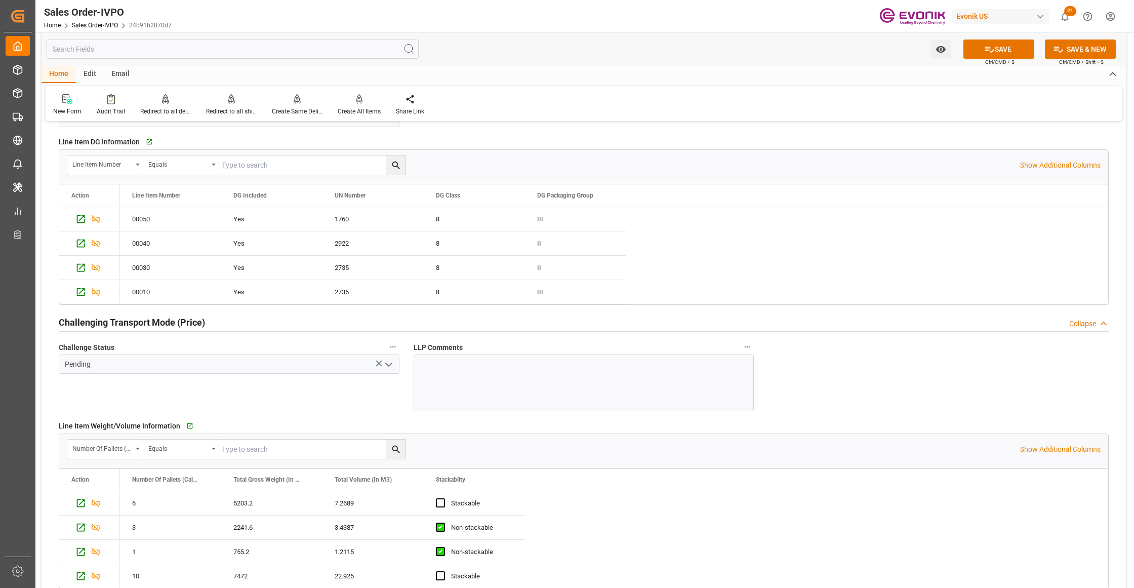
scroll to position [1125, 0]
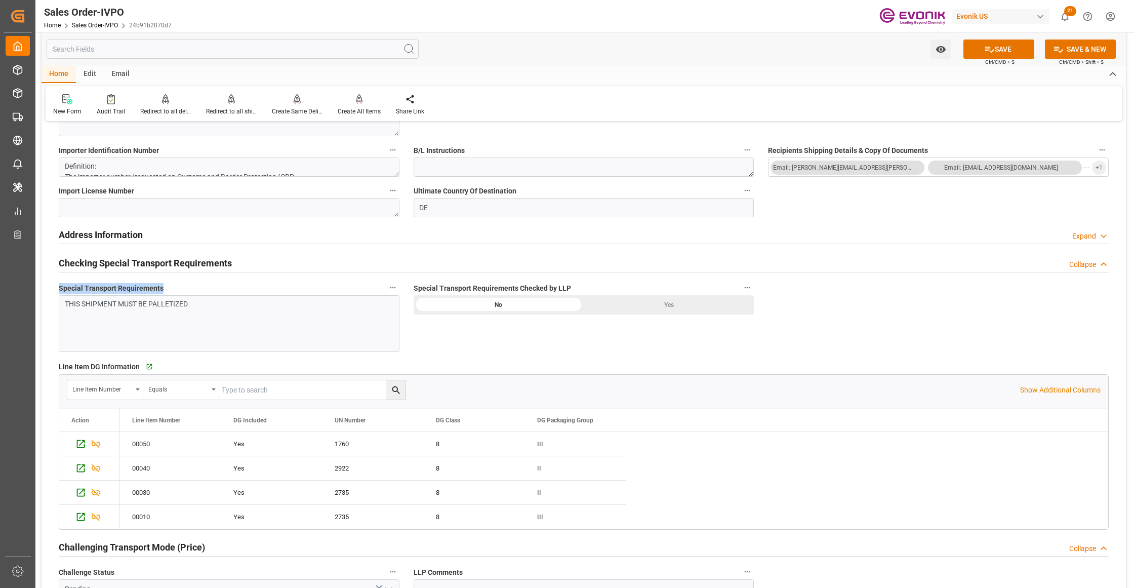
drag, startPoint x: 165, startPoint y: 286, endPoint x: 42, endPoint y: 291, distance: 123.6
click at [42, 291] on div "General Order Information Collapse code 24b91b2070d7 Sales Order/IVPO Status Ac…" at bounding box center [584, 259] width 1084 height 2508
copy span "Special Transport Requirements"
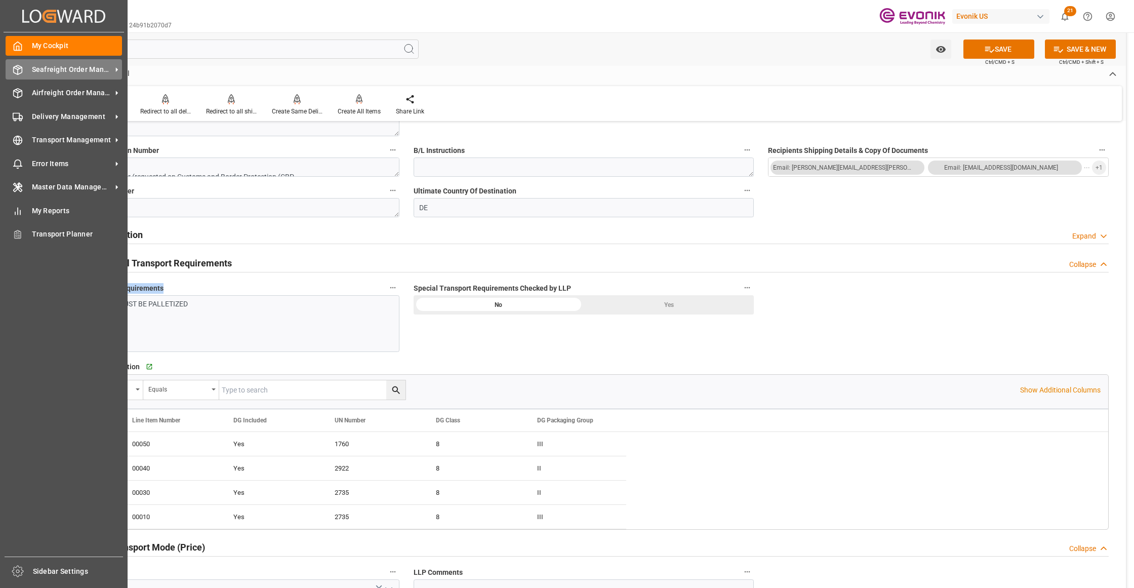
click at [57, 69] on span "Seafreight Order Management" at bounding box center [72, 69] width 80 height 11
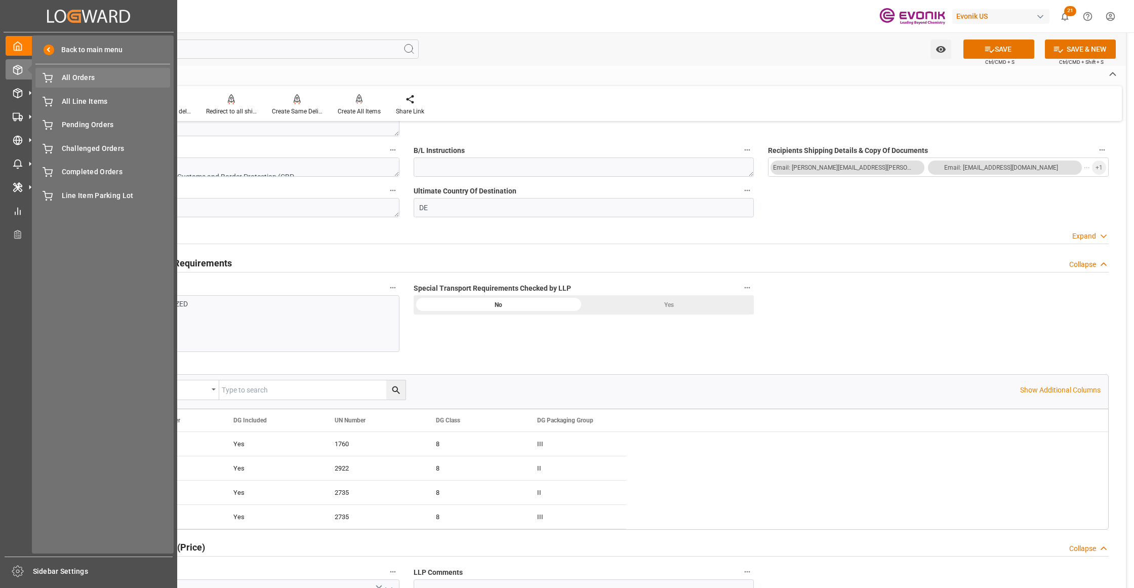
click at [66, 77] on span "All Orders" at bounding box center [116, 77] width 109 height 11
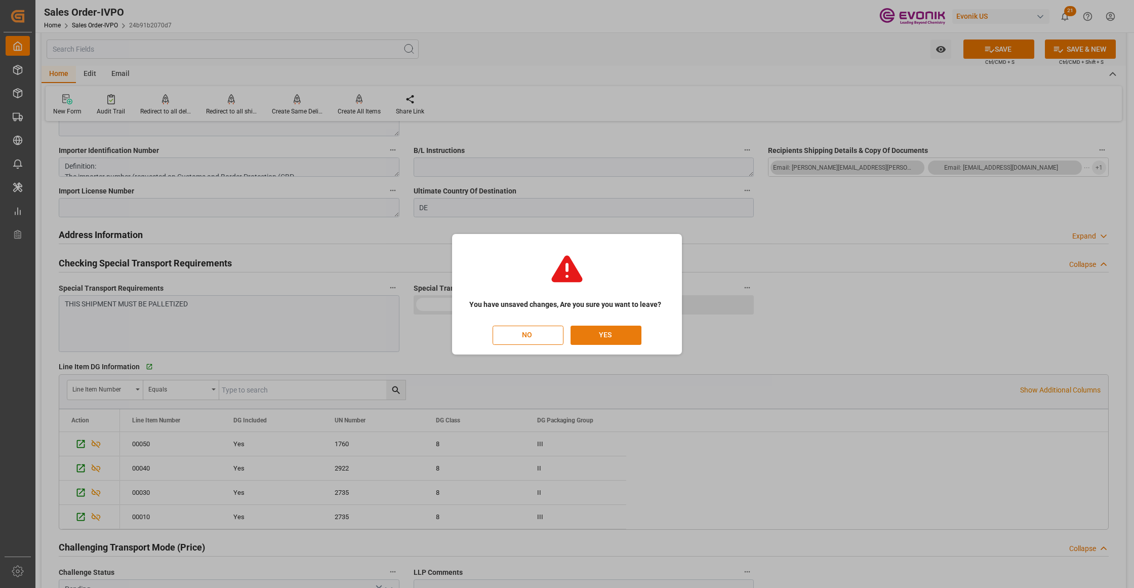
click at [590, 335] on button "YES" at bounding box center [605, 334] width 71 height 19
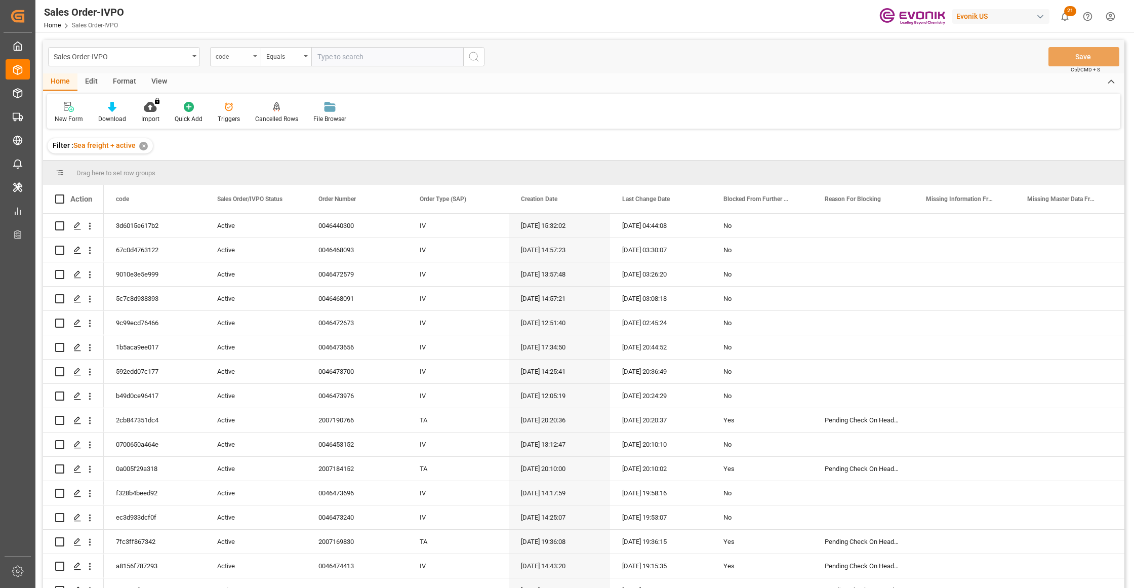
click at [242, 57] on div "code" at bounding box center [233, 56] width 34 height 12
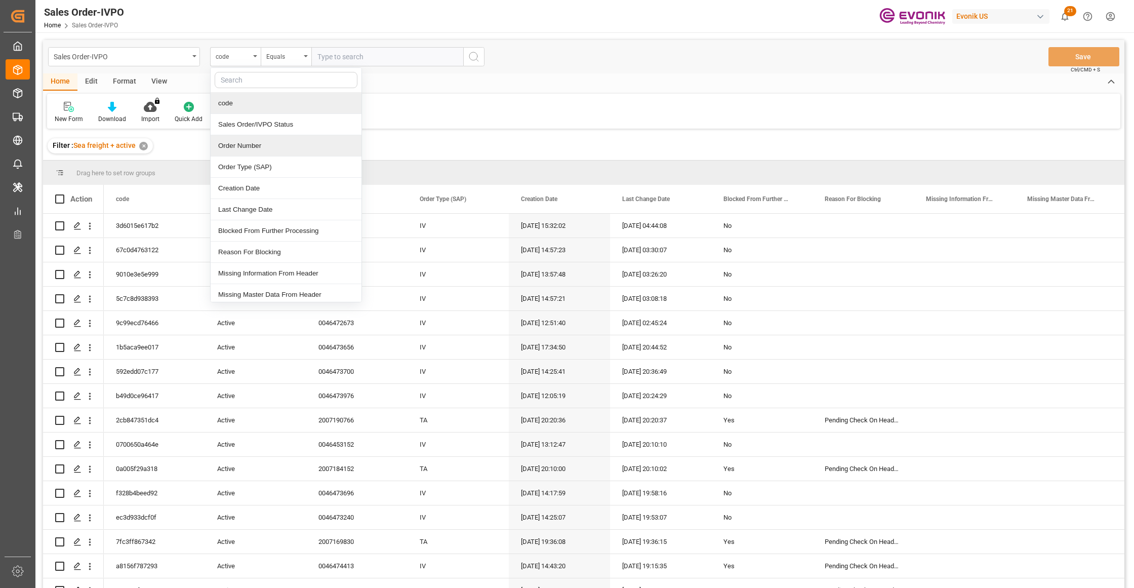
click at [258, 150] on div "Order Number" at bounding box center [286, 145] width 151 height 21
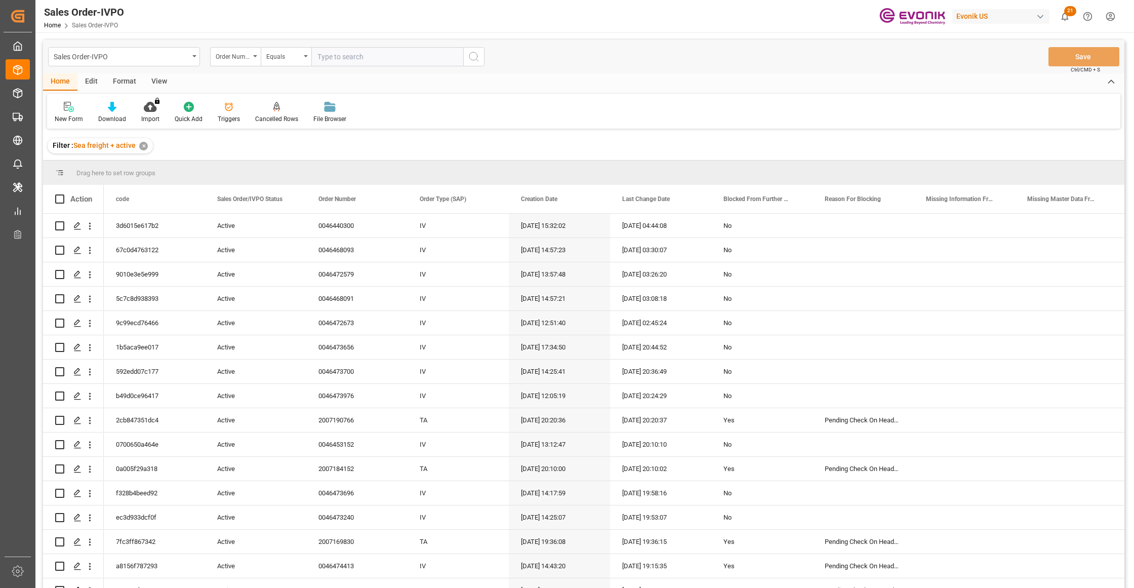
click at [345, 57] on input "text" at bounding box center [387, 56] width 152 height 19
paste input "0046474440"
type input "0046474440"
click at [477, 57] on circle "search button" at bounding box center [473, 56] width 8 height 8
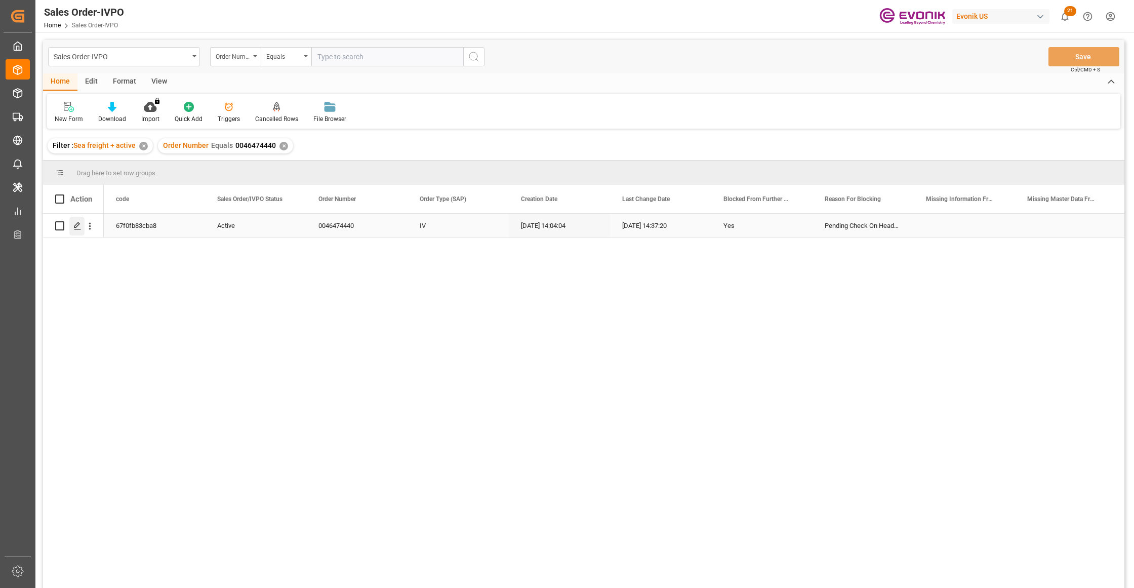
click at [77, 225] on icon "Press SPACE to select this row." at bounding box center [77, 226] width 8 height 8
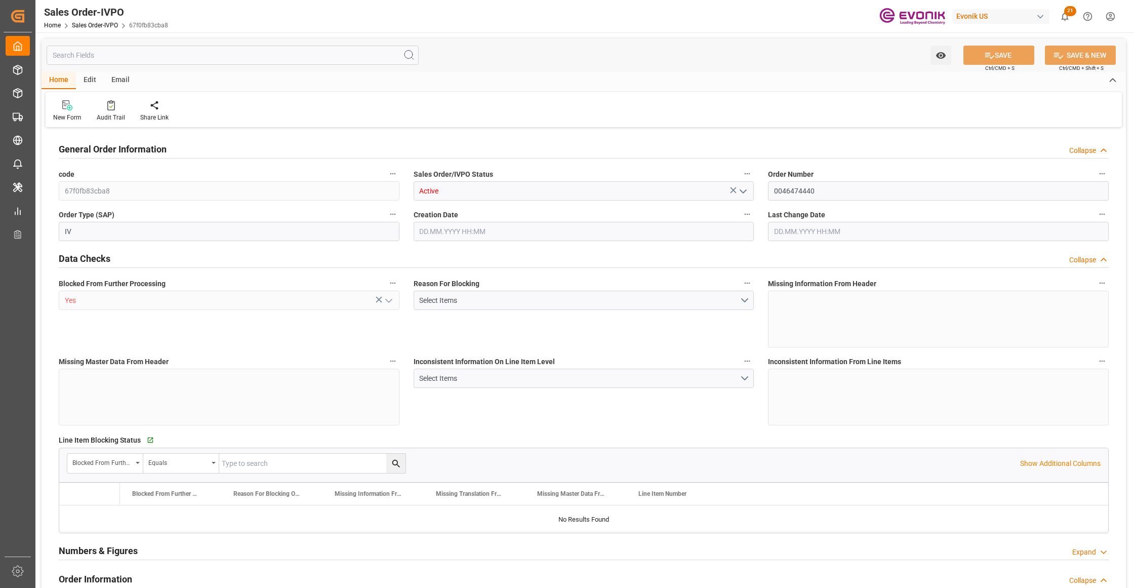
type input "BRSSZ"
type input "0"
type input "1"
type input "2"
type input "19798"
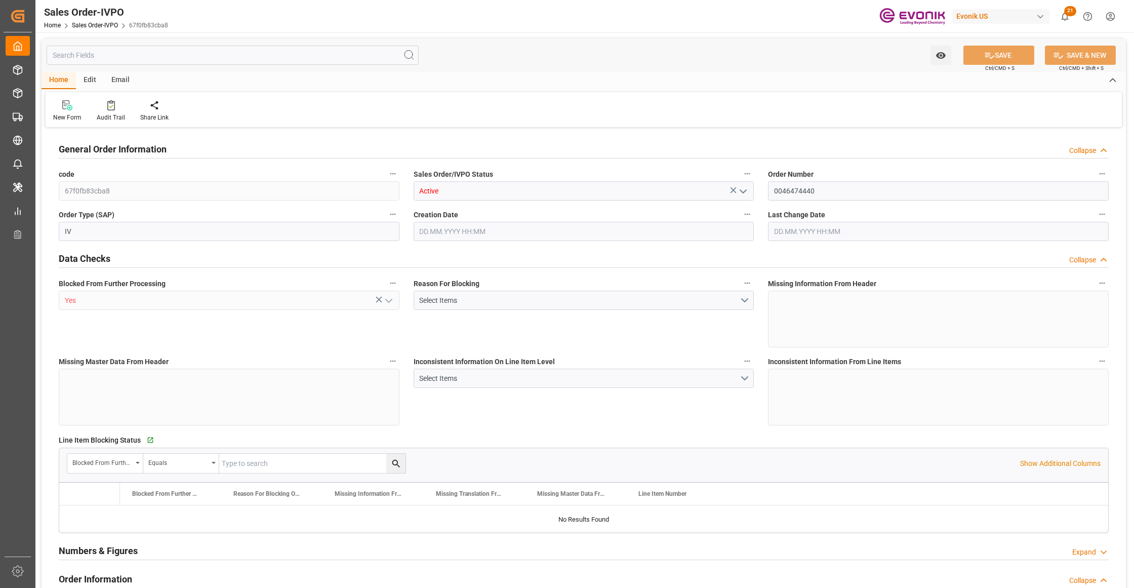
type input "0"
type input "17000"
type input "30"
type input "22.09.2025 14:04"
type input "22.09.2025 14:37"
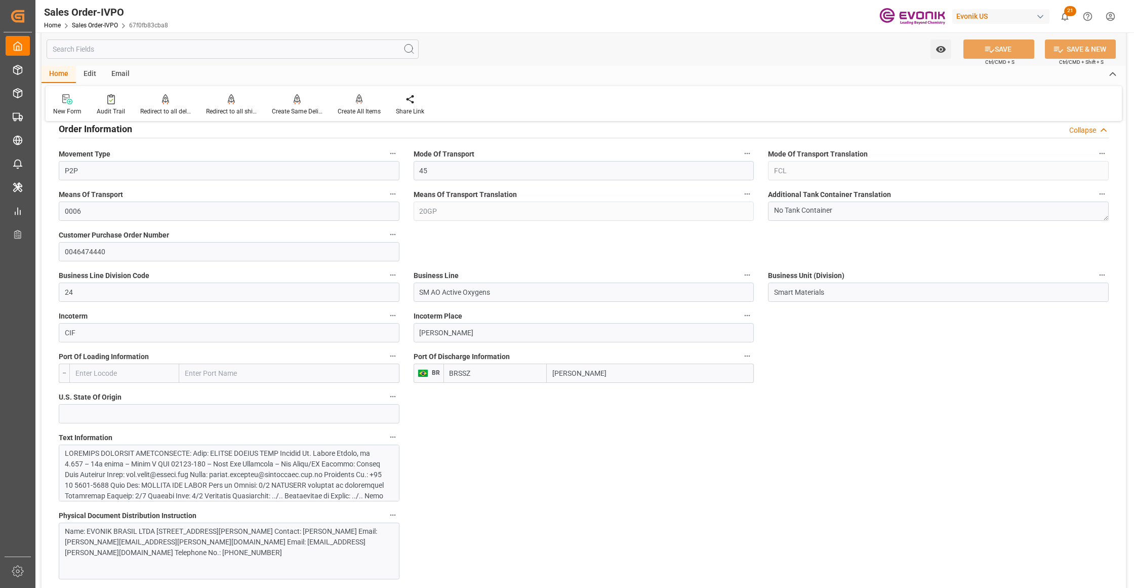
scroll to position [675, 0]
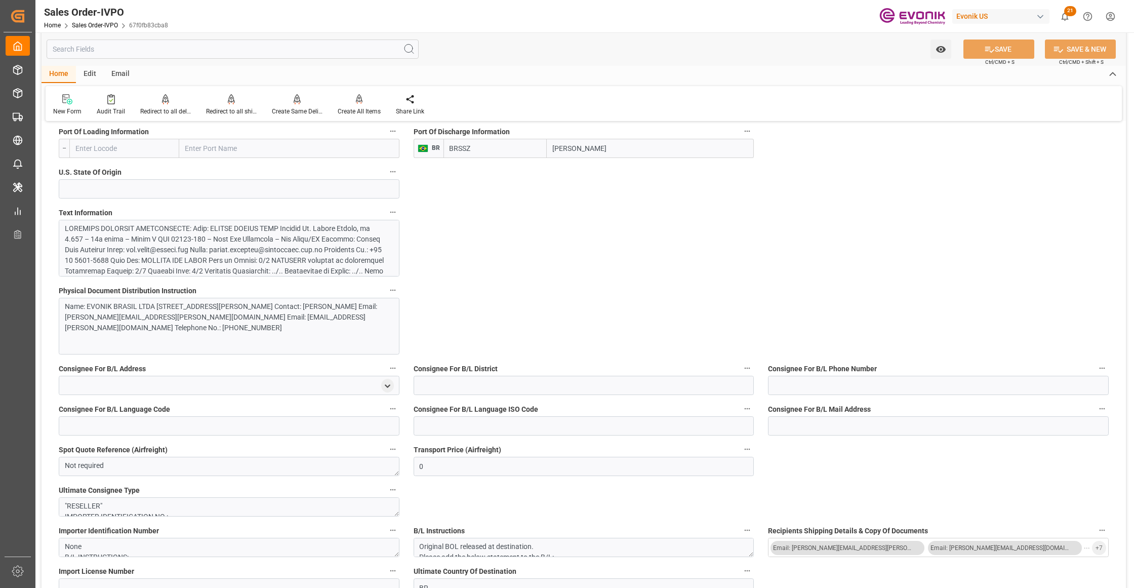
click at [254, 251] on div at bounding box center [224, 345] width 319 height 244
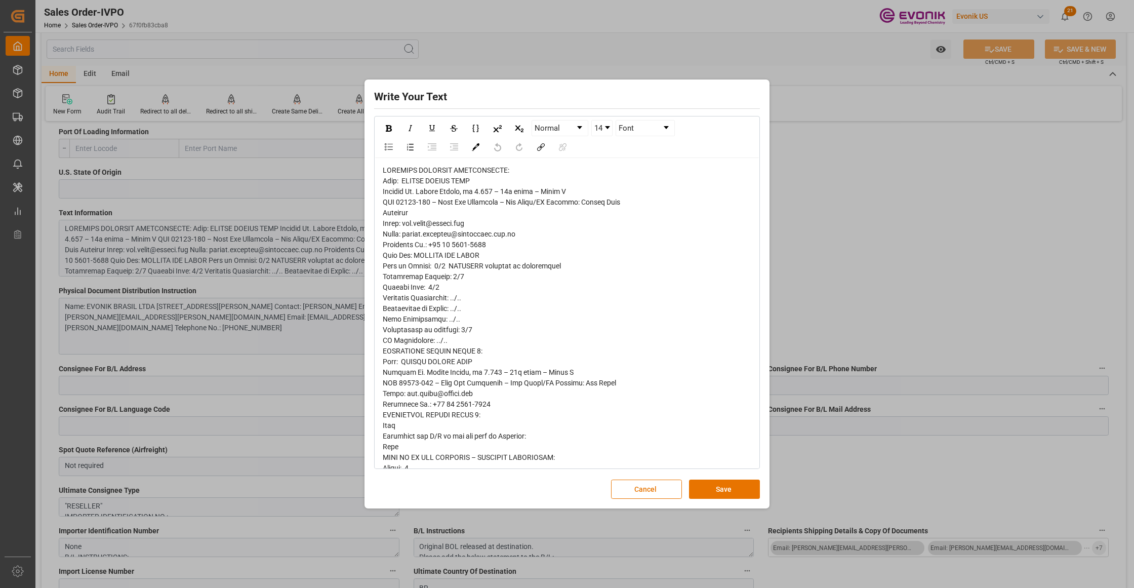
click at [389, 181] on span "rdw-editor" at bounding box center [501, 510] width 237 height 688
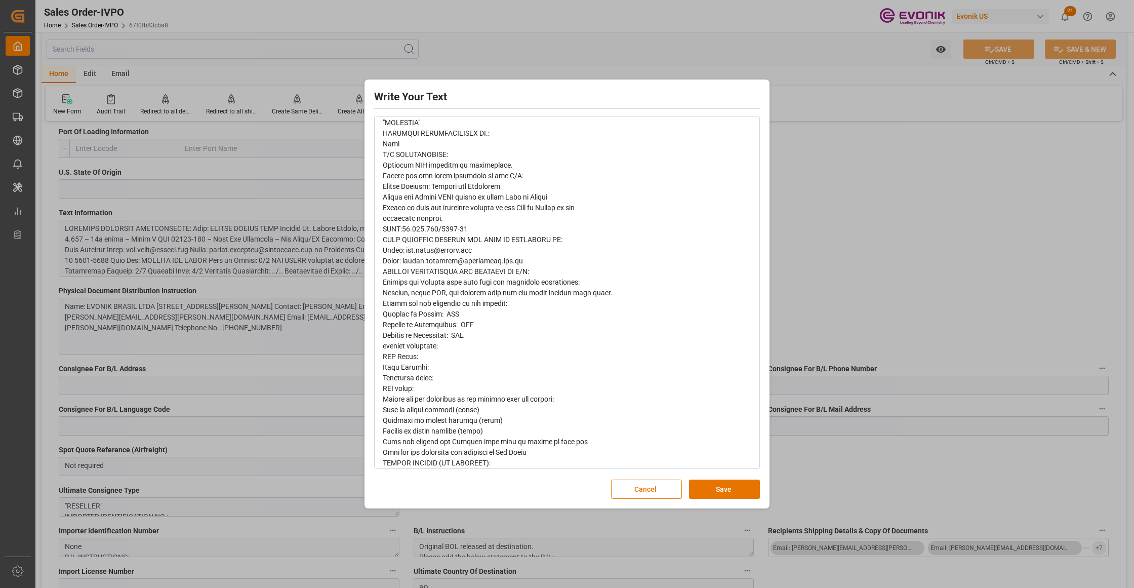
scroll to position [388, 0]
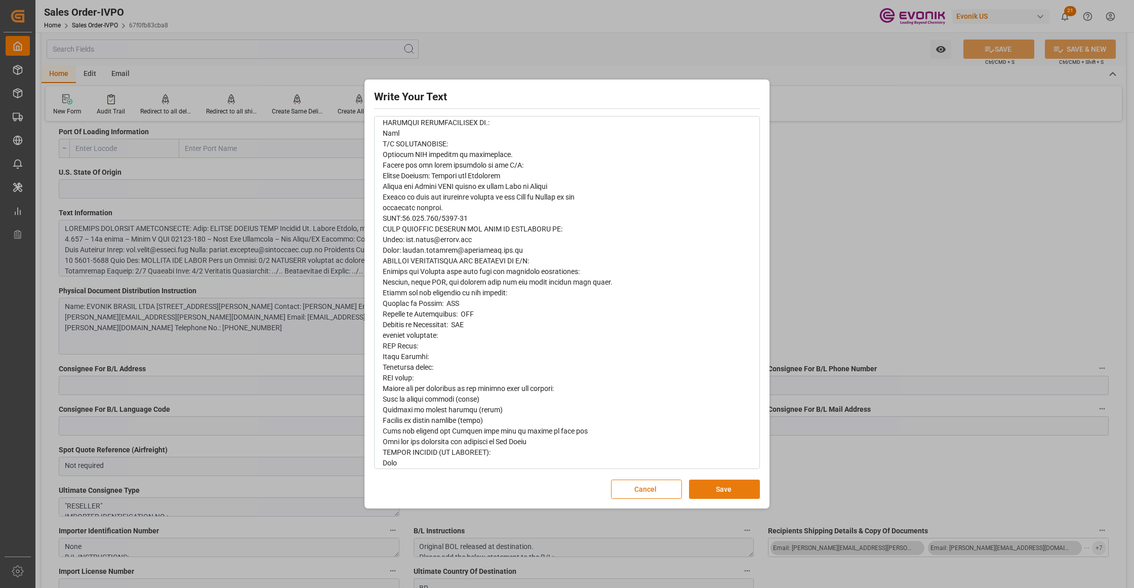
click at [726, 494] on button "Save" at bounding box center [724, 488] width 71 height 19
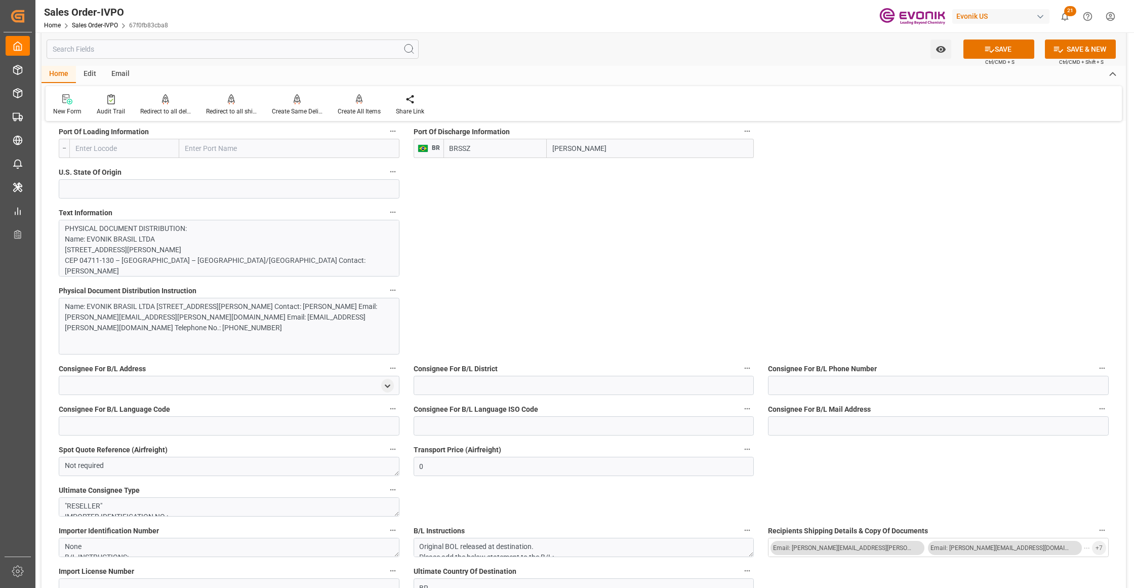
click at [260, 316] on div "Name: EVONIK BRASIL LTDA Avenida Dr. Chucri Zaidan, nº 1.649 – 14º andar – Torr…" at bounding box center [224, 317] width 319 height 32
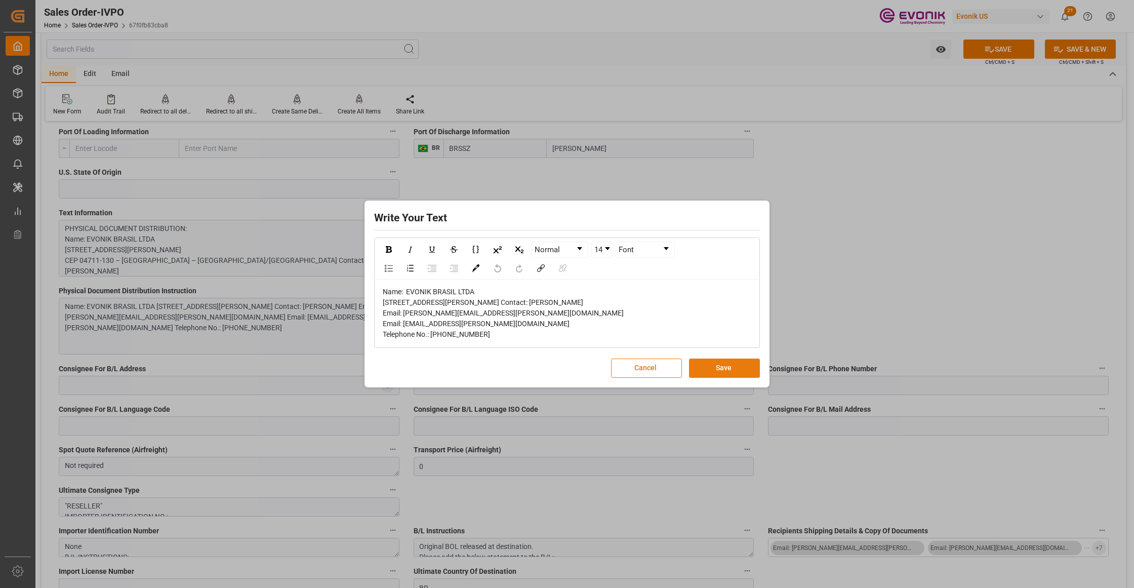
click at [717, 374] on button "Save" at bounding box center [724, 367] width 71 height 19
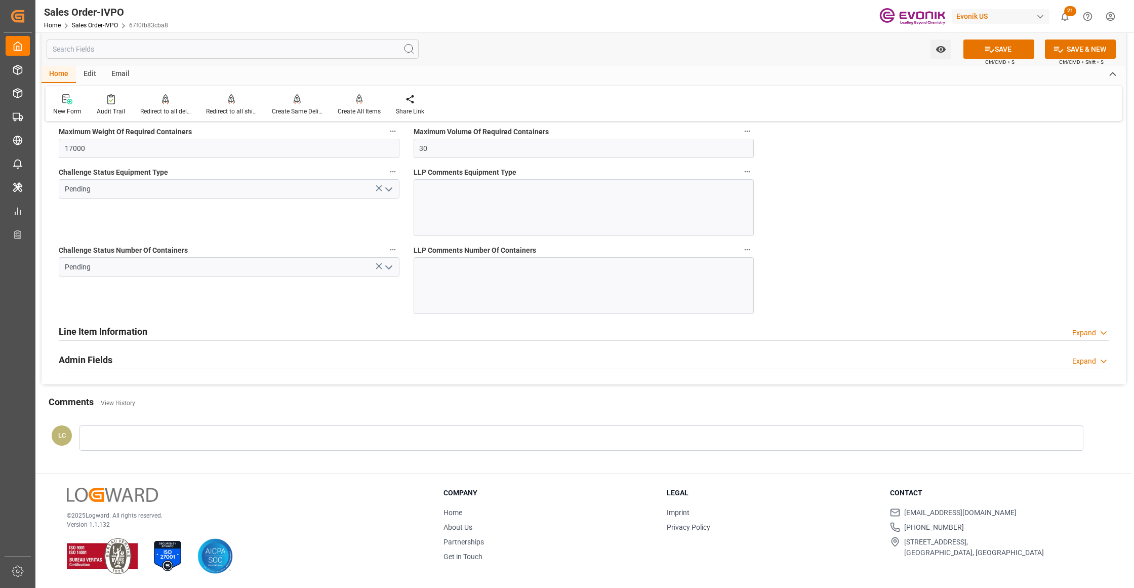
scroll to position [1529, 0]
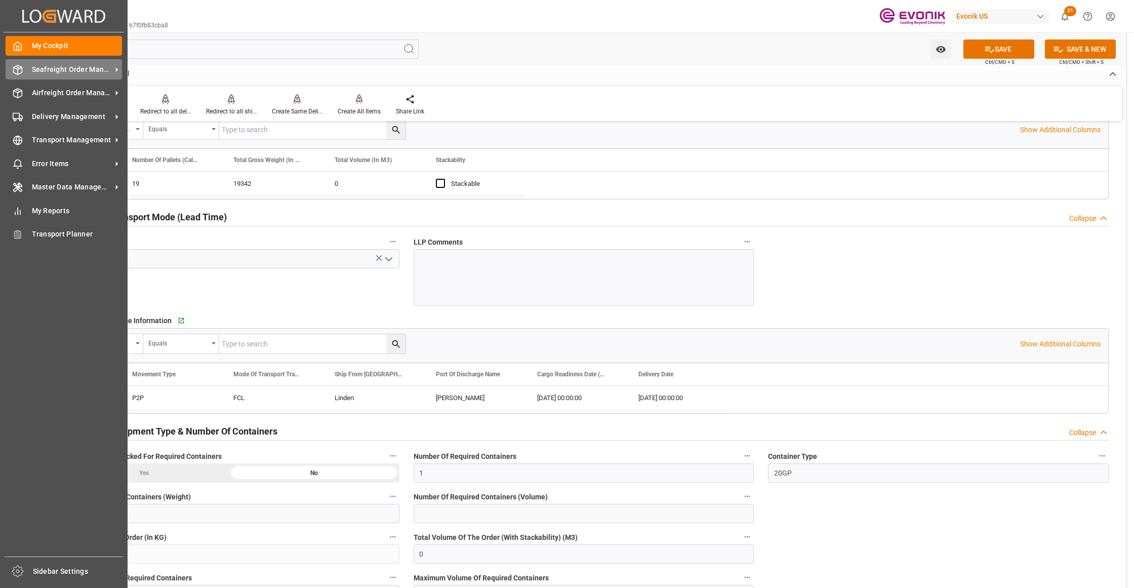
click at [73, 73] on span "Seafreight Order Management" at bounding box center [72, 69] width 80 height 11
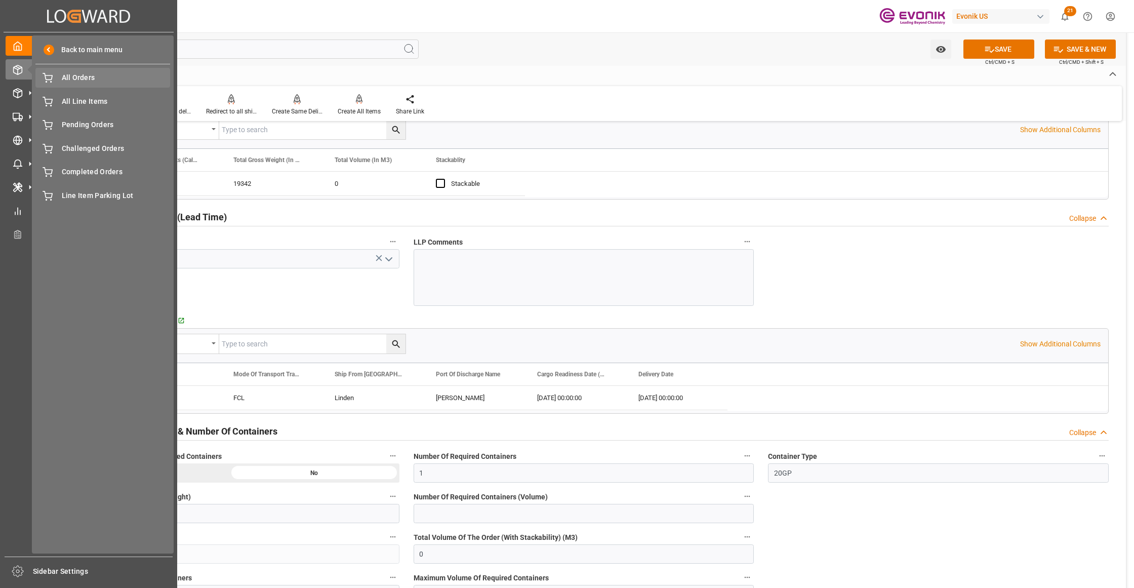
click at [90, 88] on div "All Orders All Orders" at bounding box center [102, 78] width 135 height 20
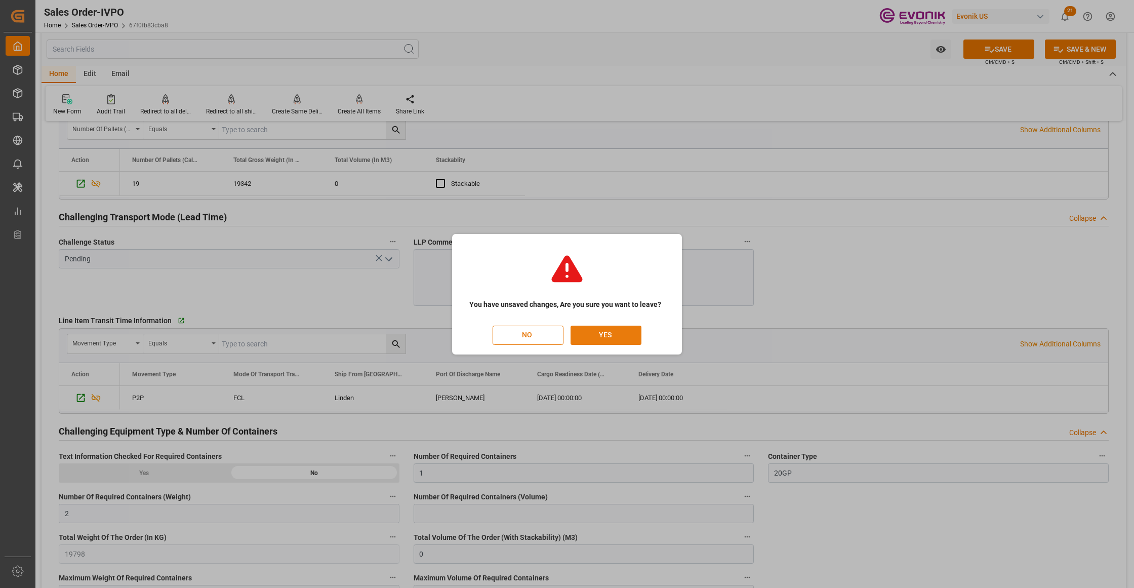
click at [607, 333] on button "YES" at bounding box center [605, 334] width 71 height 19
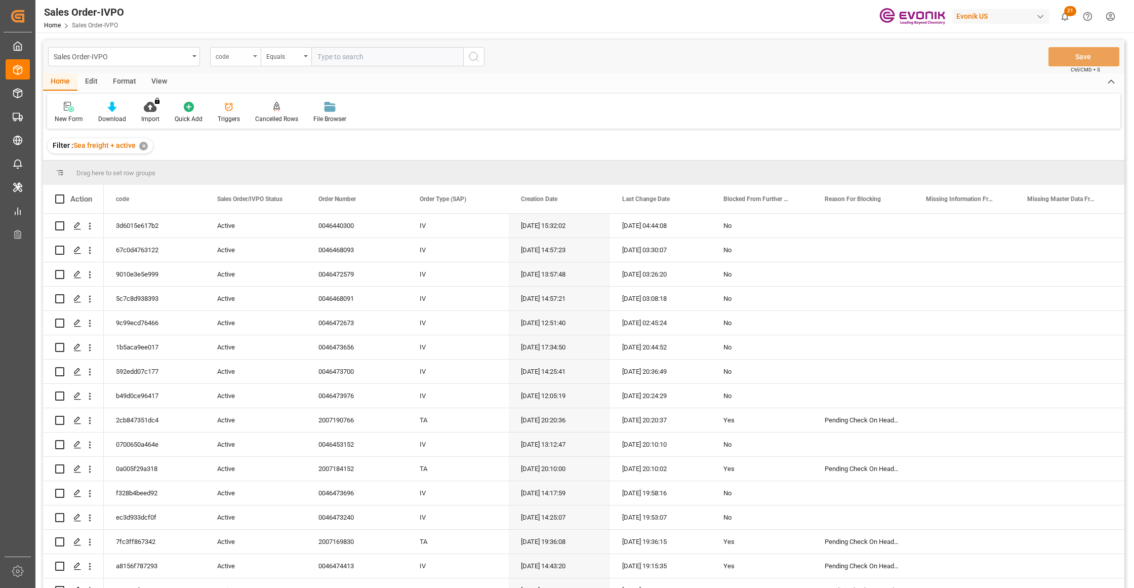
click at [241, 57] on div "code" at bounding box center [233, 56] width 34 height 12
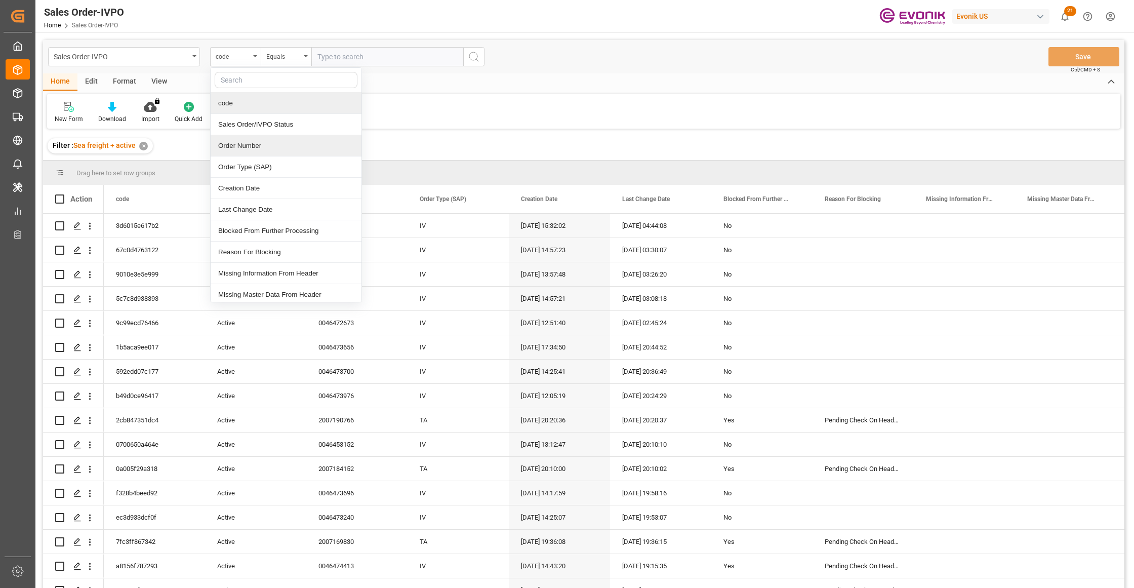
click at [273, 148] on div "Order Number" at bounding box center [286, 145] width 151 height 21
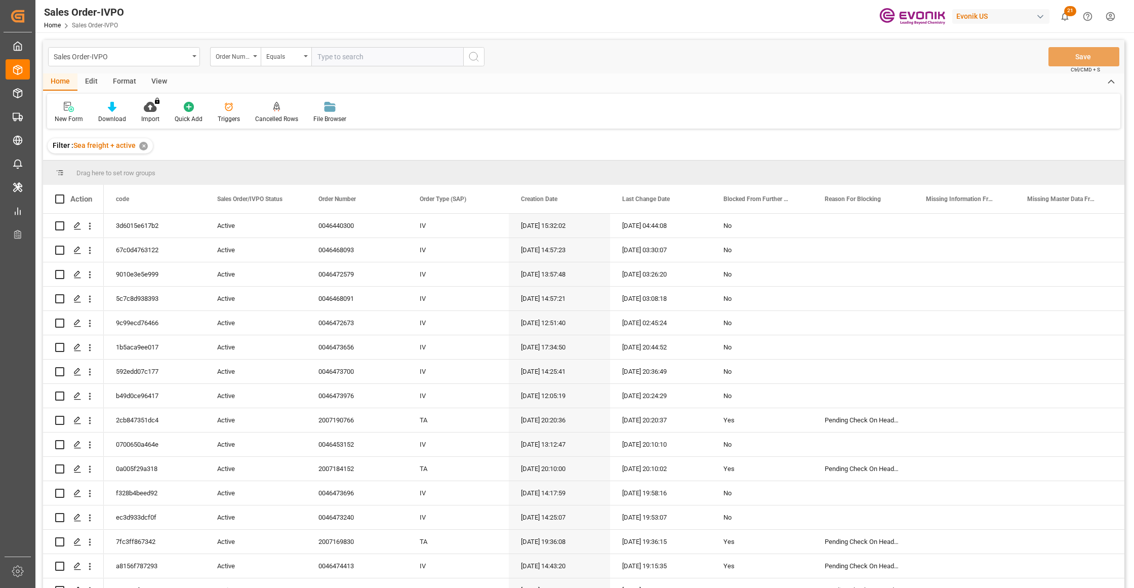
click at [359, 55] on input "text" at bounding box center [387, 56] width 152 height 19
paste input "0046448412"
type input "0046448412"
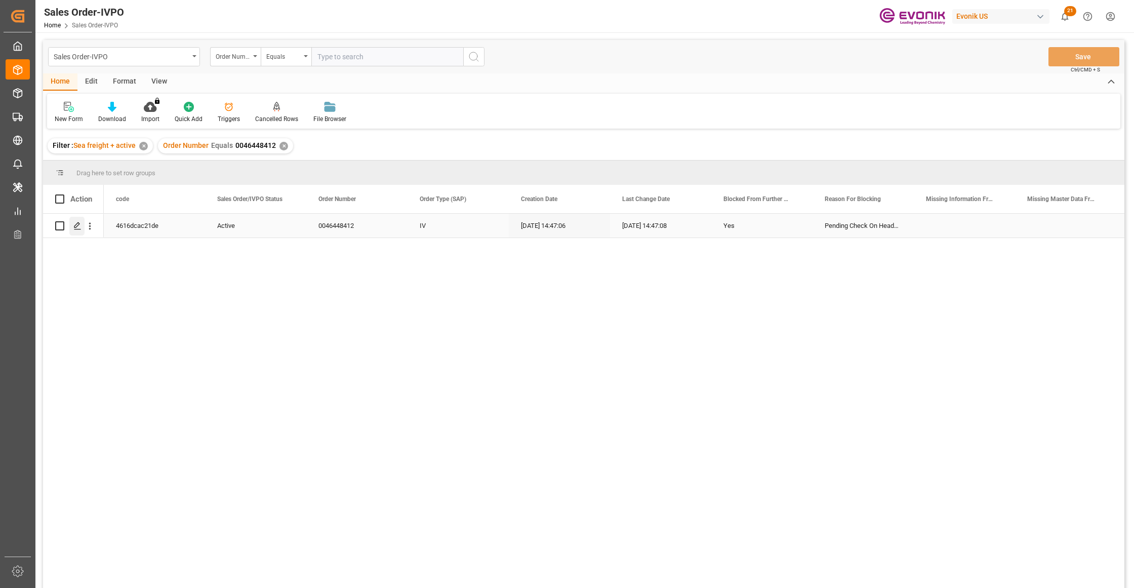
click at [74, 223] on icon "Press SPACE to select this row." at bounding box center [77, 226] width 8 height 8
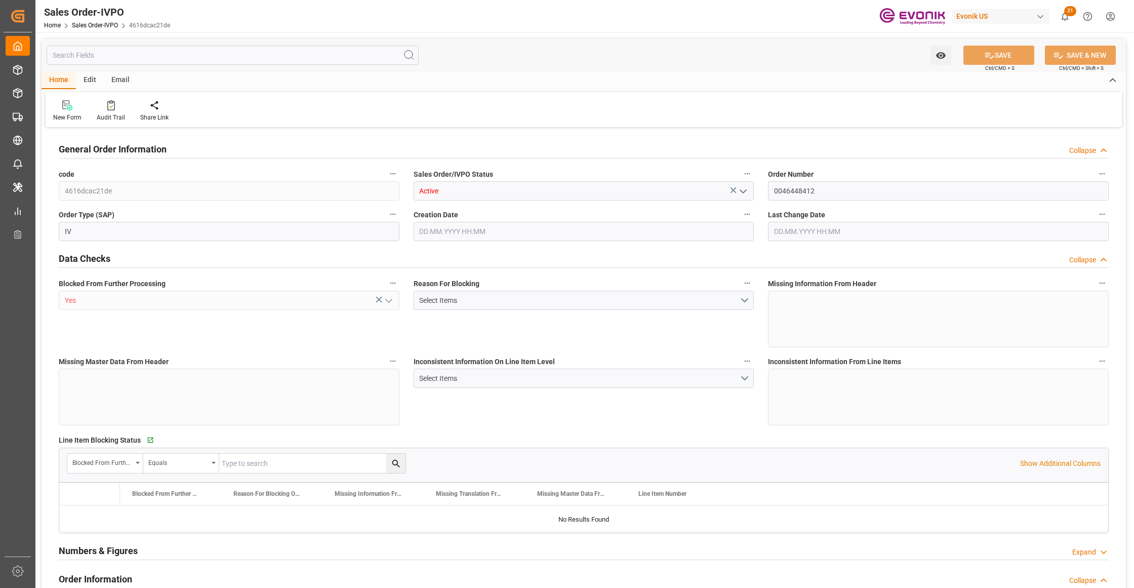
type input "BRSSZ"
type input "0"
type input "1"
type input "19340"
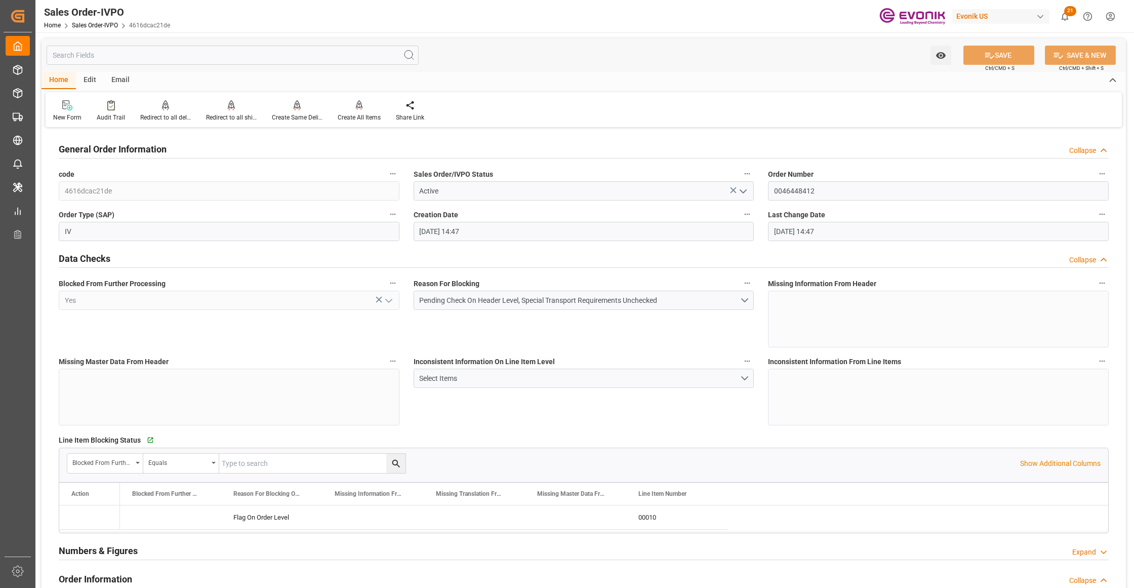
type input "22.09.2025 14:47"
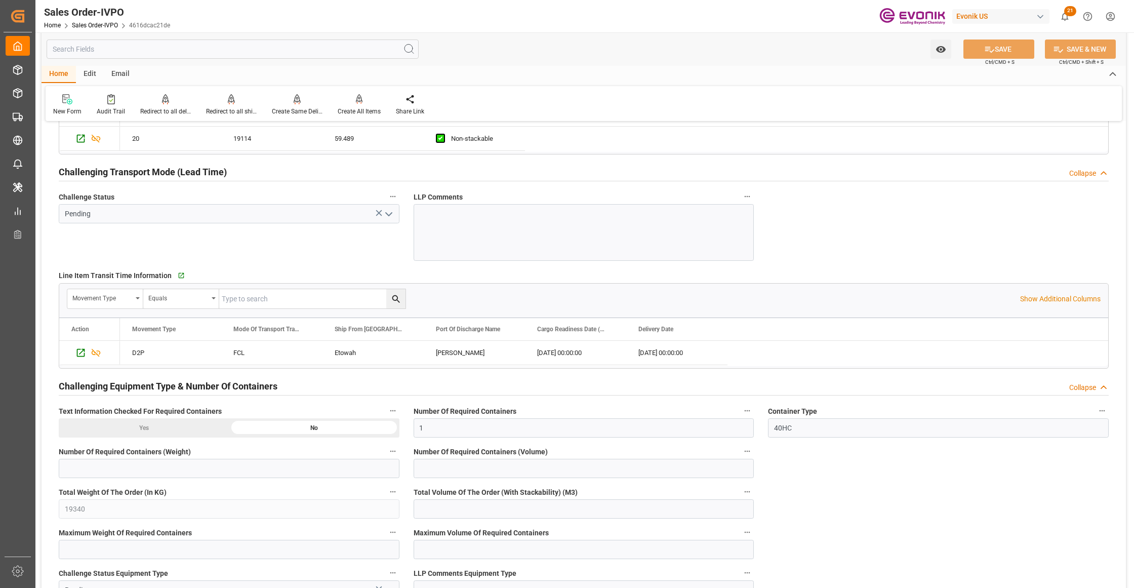
scroll to position [1349, 0]
